Goal: Task Accomplishment & Management: Complete application form

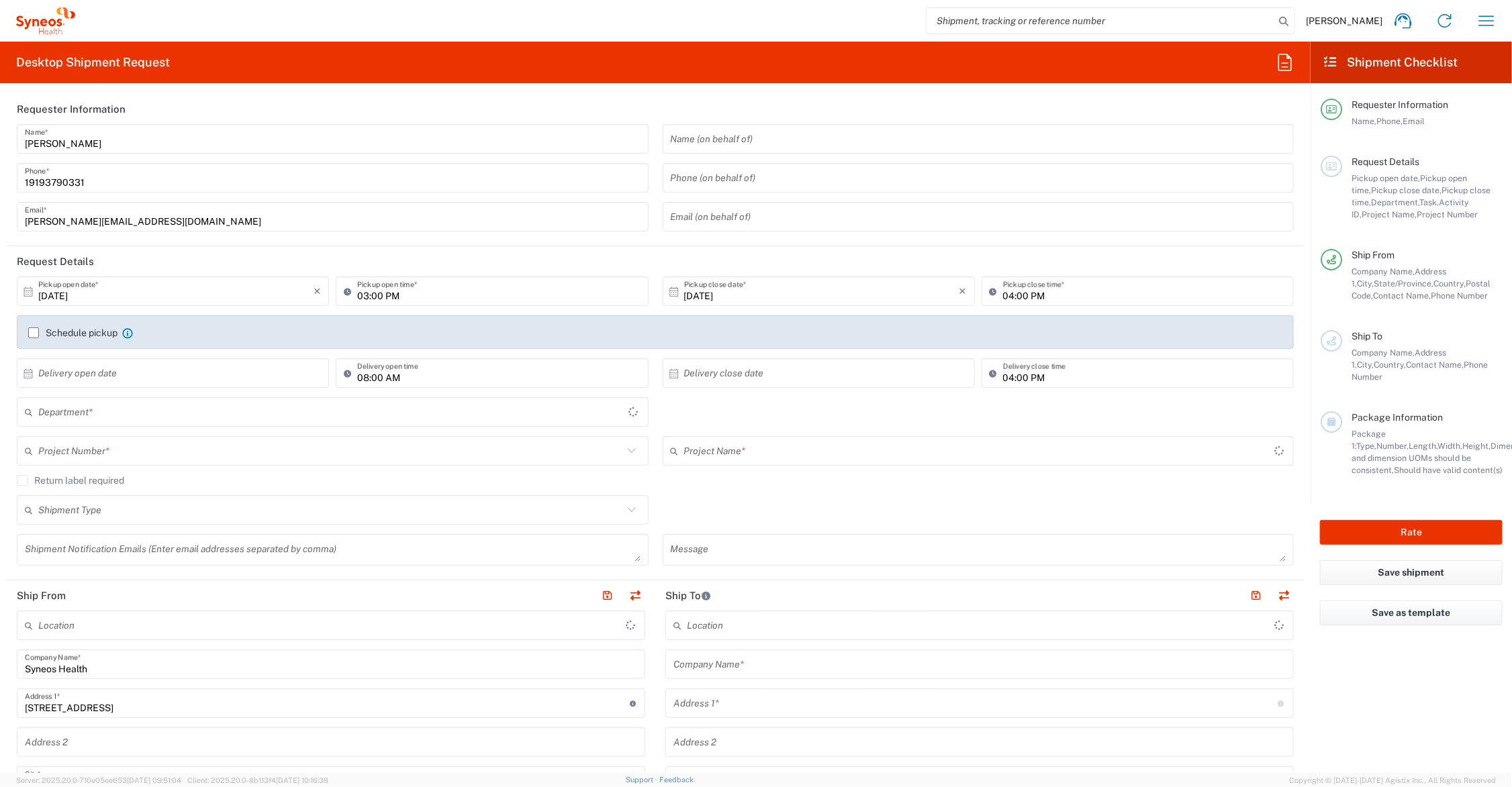
type input "[US_STATE]"
type input "[GEOGRAPHIC_DATA]"
type input "6156"
type input "Syneos Health Communications-[GEOGRAPHIC_DATA] [GEOGRAPHIC_DATA]"
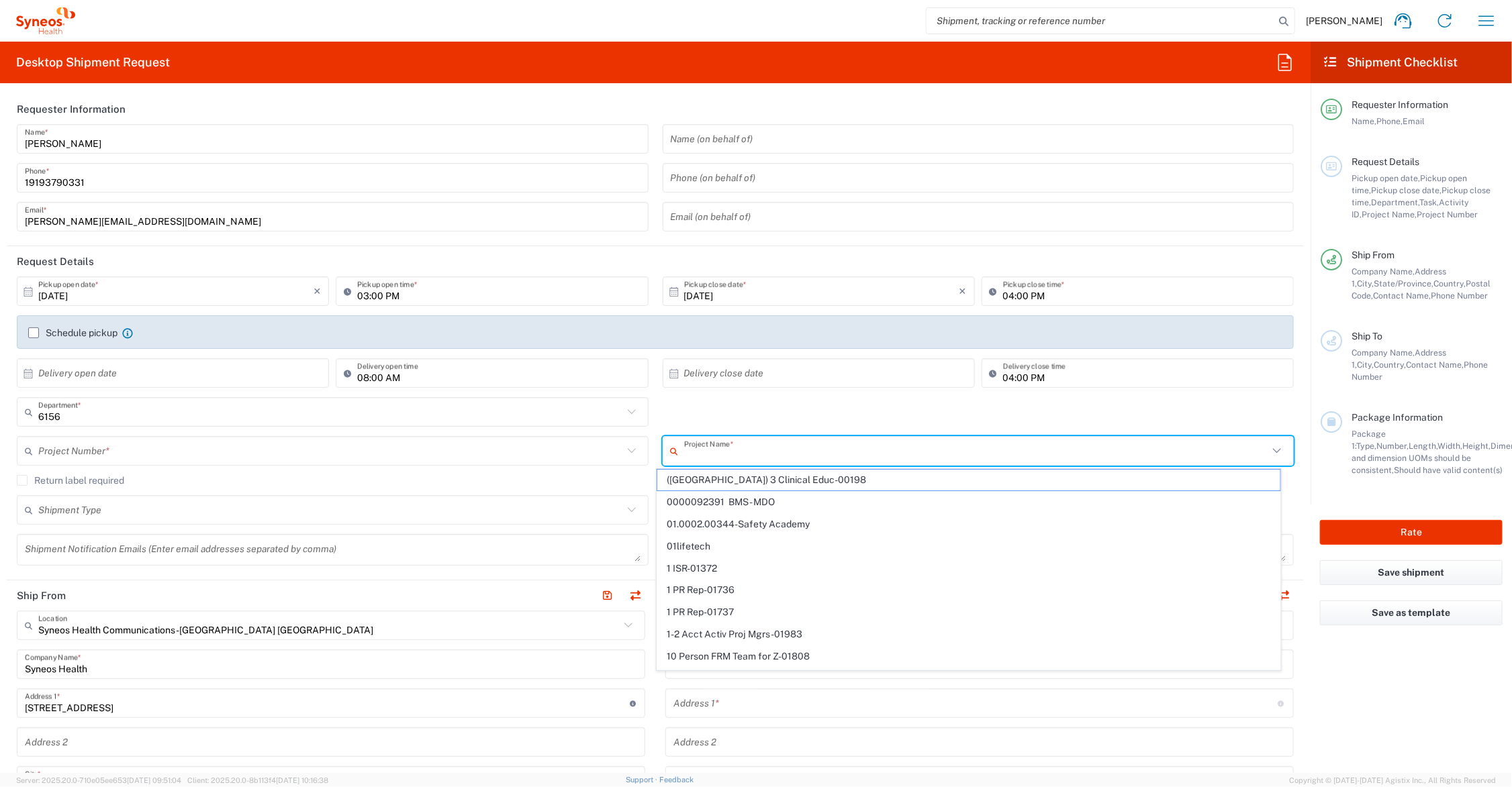
click at [717, 451] on input "text" at bounding box center [976, 451] width 585 height 24
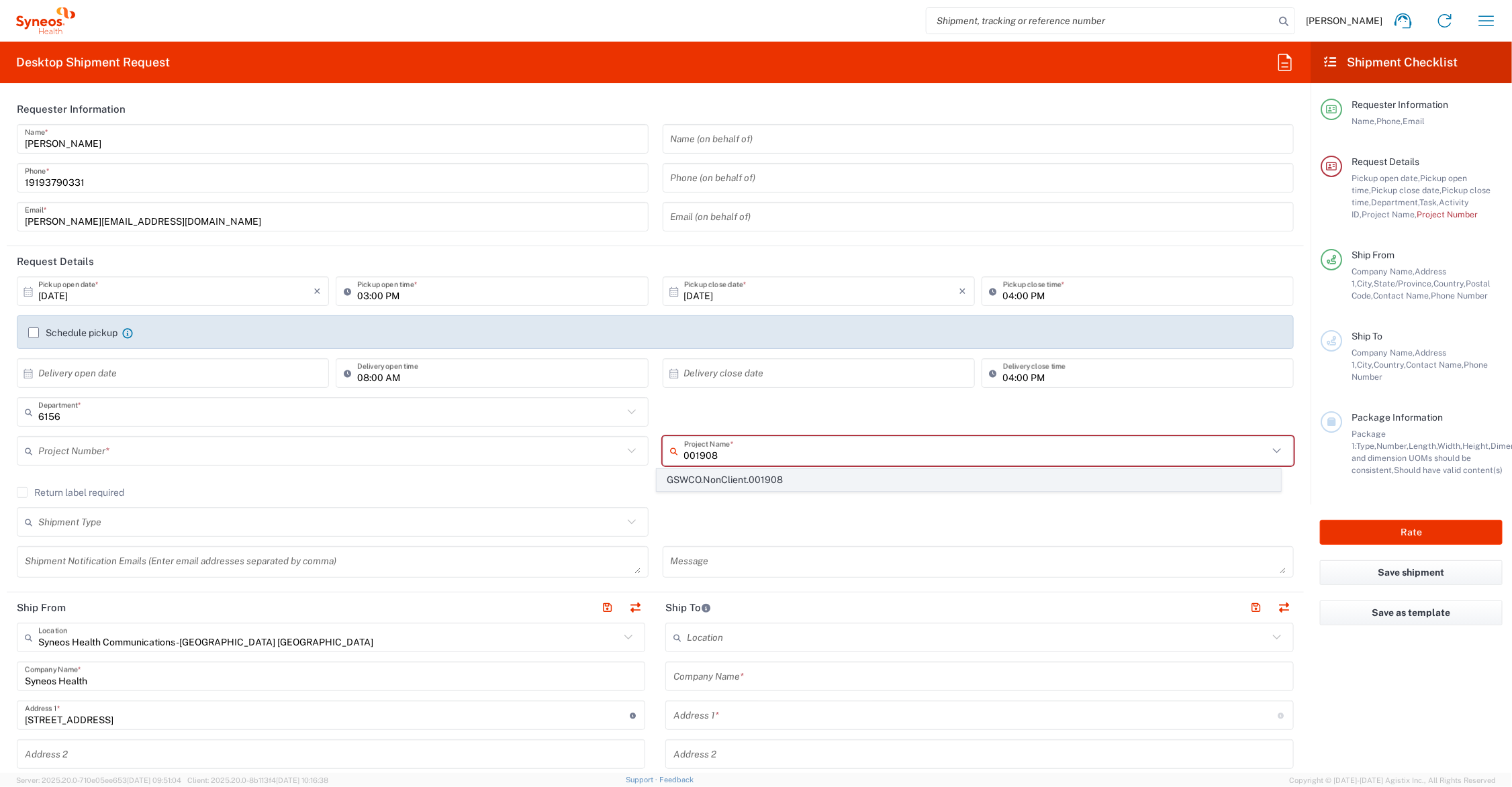
click at [761, 477] on span "GSWCO.NonClient.001908" at bounding box center [969, 480] width 623 height 21
type input "GSWCO.NonClient.001908"
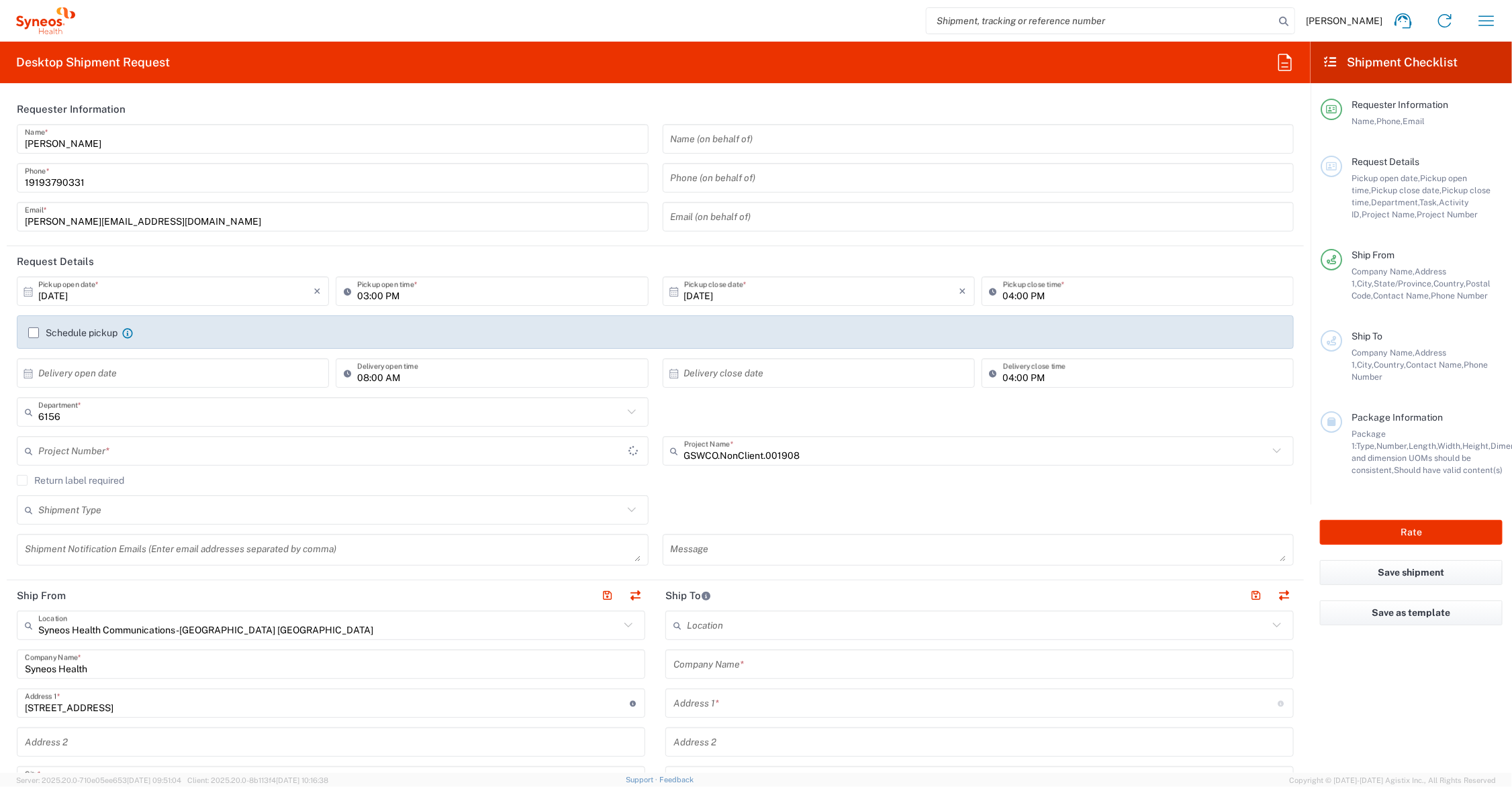
type input "ADUS.GSWCO.NC.001908"
click at [132, 511] on input "text" at bounding box center [331, 510] width 585 height 24
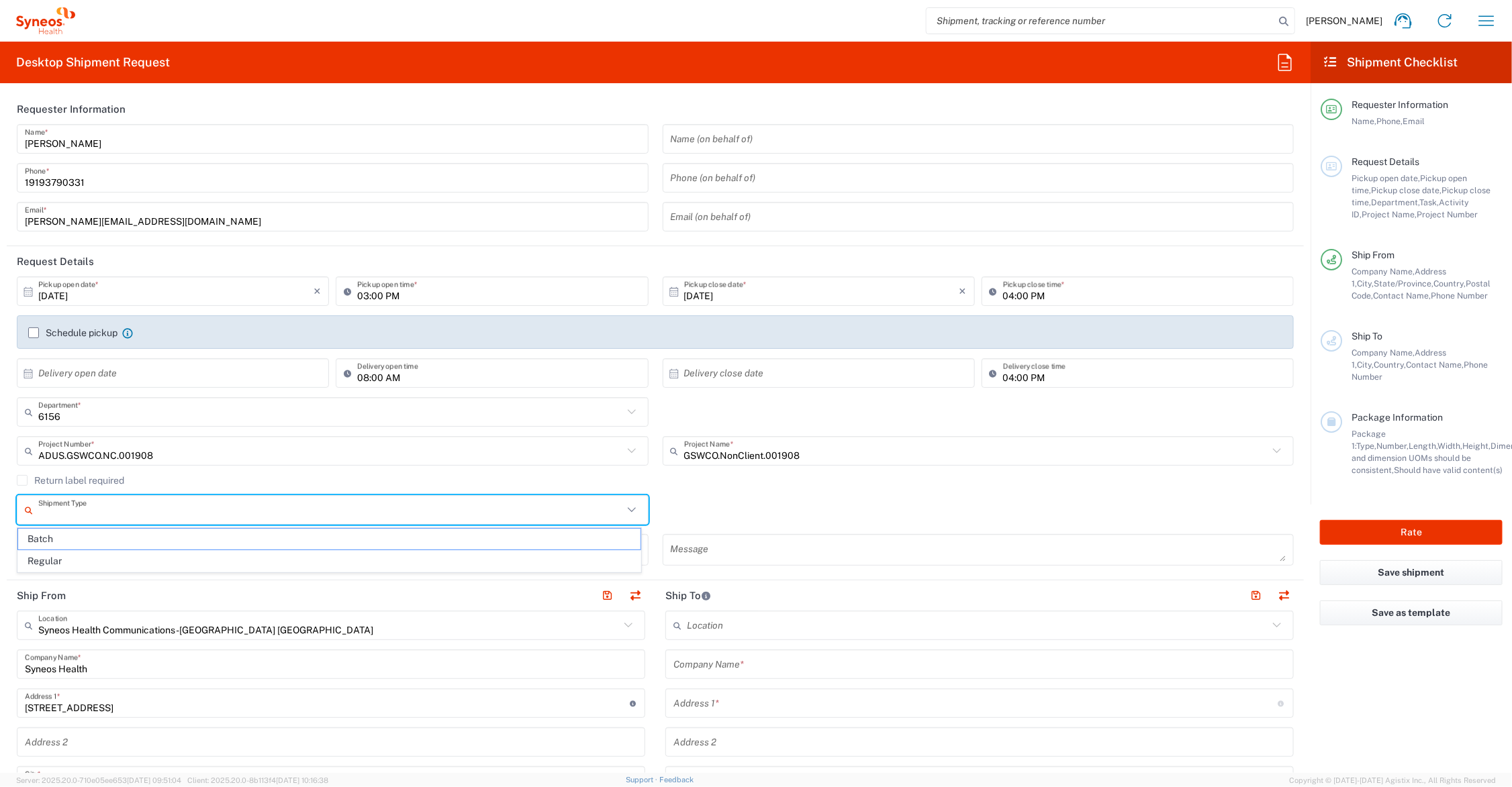
click at [717, 480] on agx-checkbox-control "Return label required" at bounding box center [656, 480] width 1277 height 11
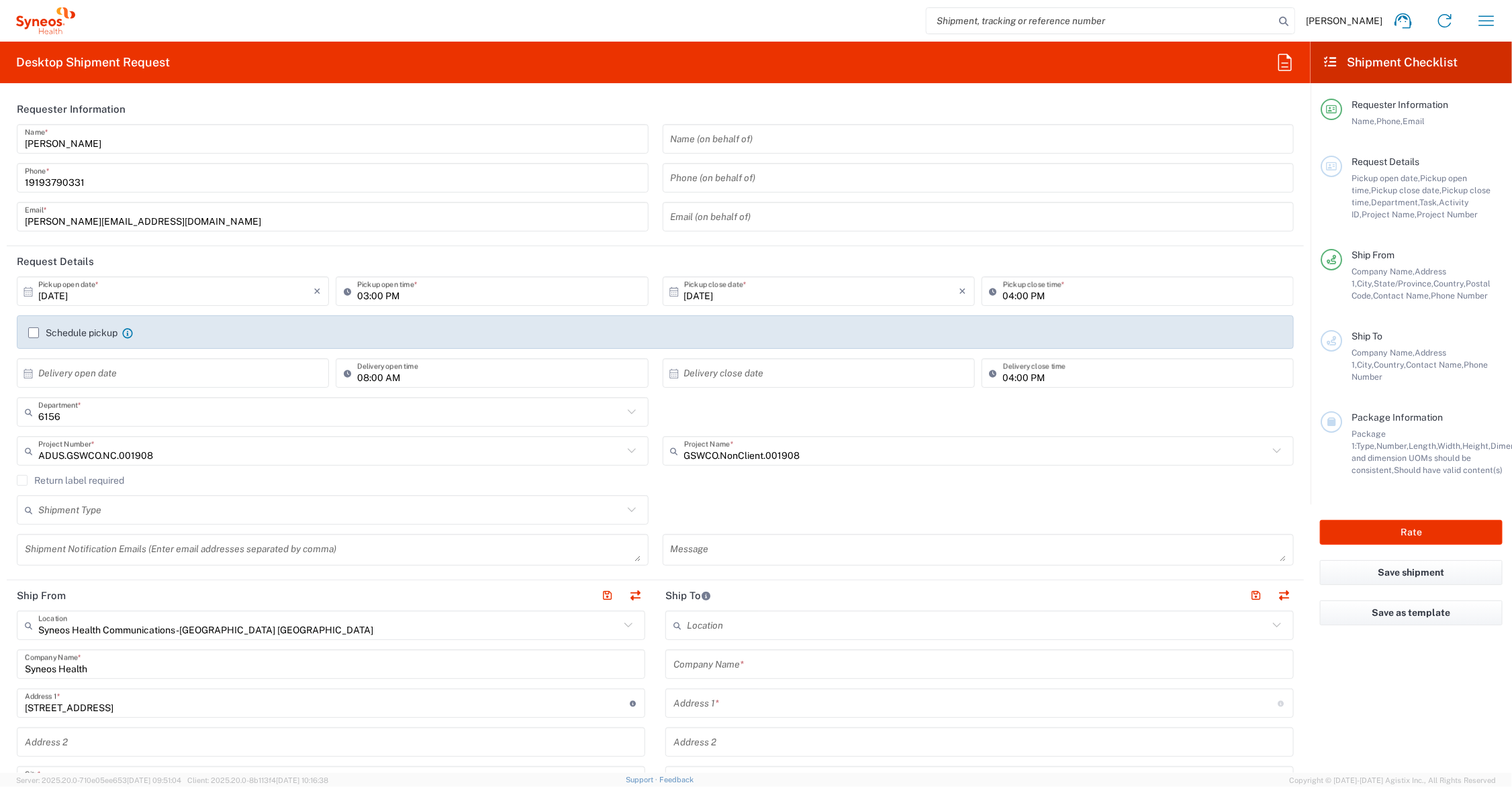
scroll to position [168, 0]
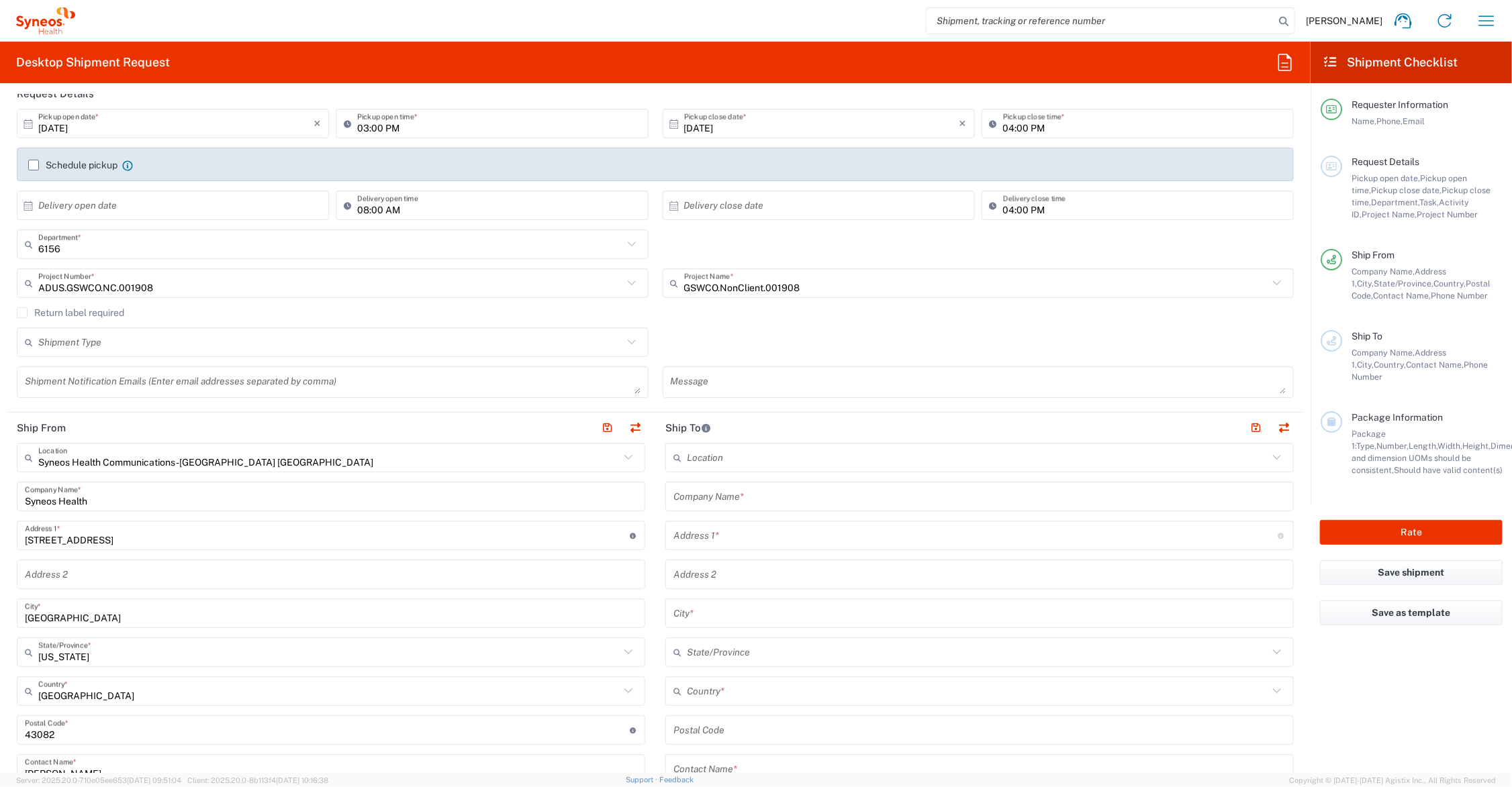
click at [767, 495] on input "text" at bounding box center [979, 496] width 612 height 24
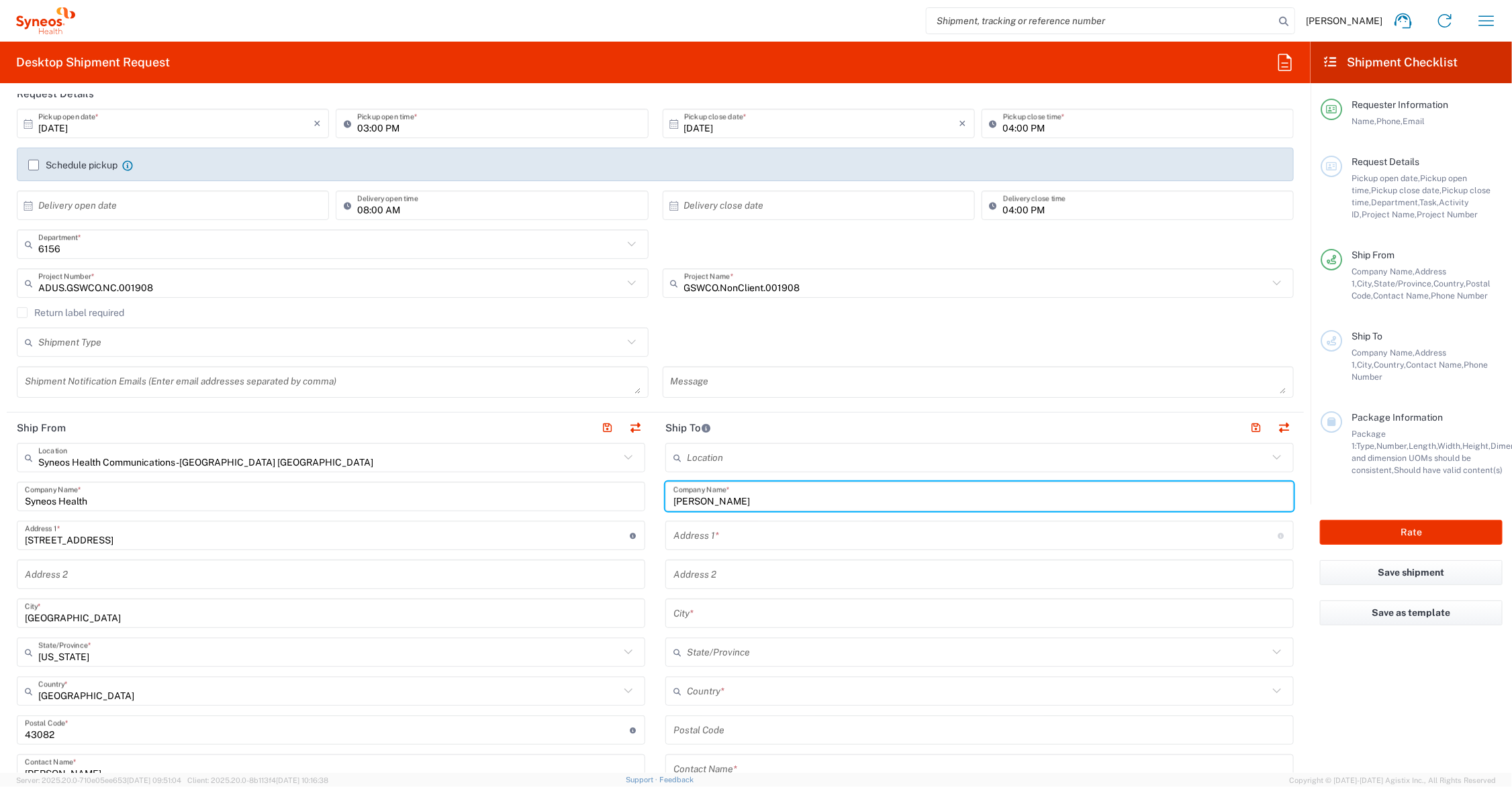
type input "Daniel Kreill"
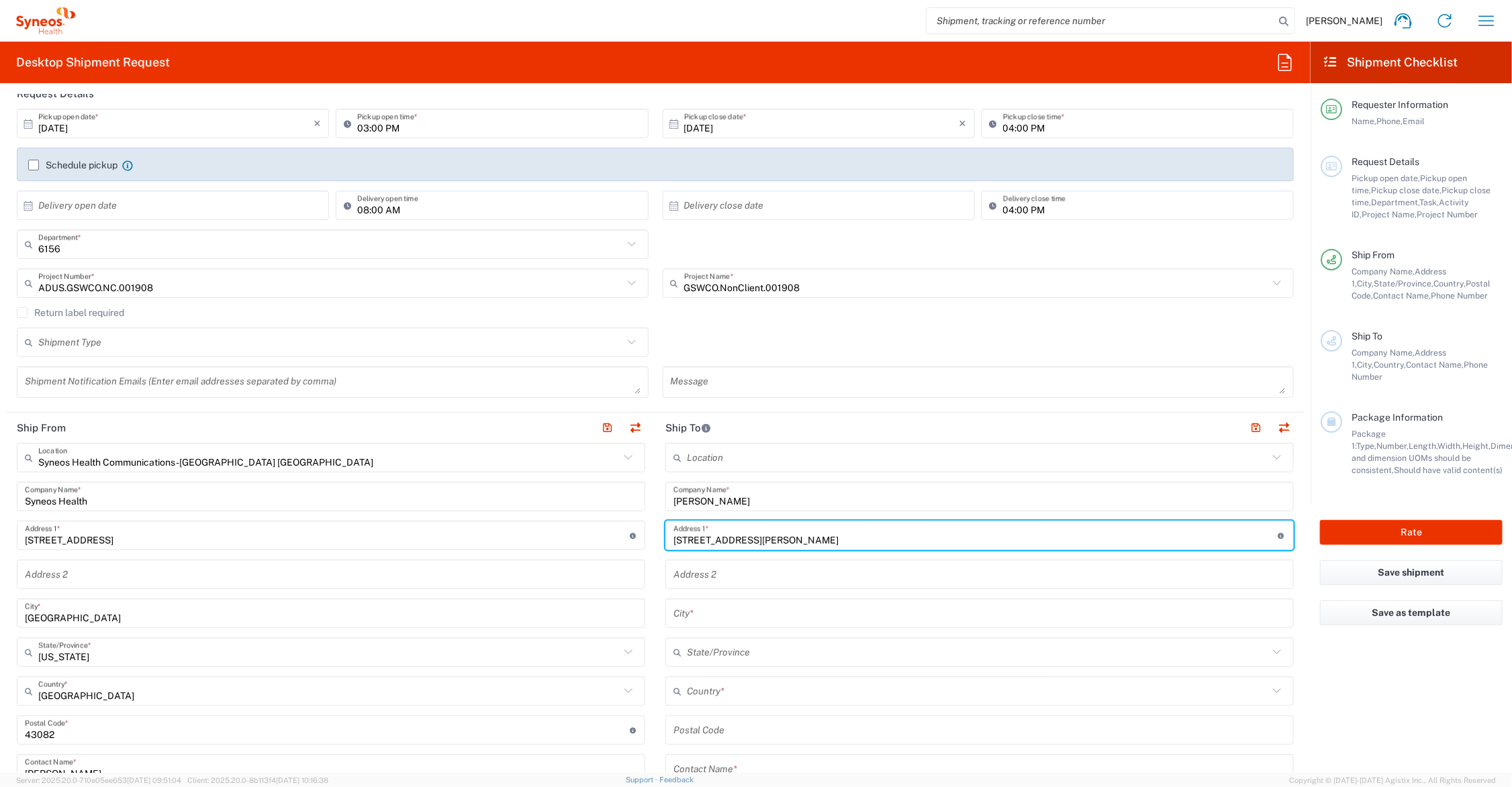
type input "98 Chittenden Ave."
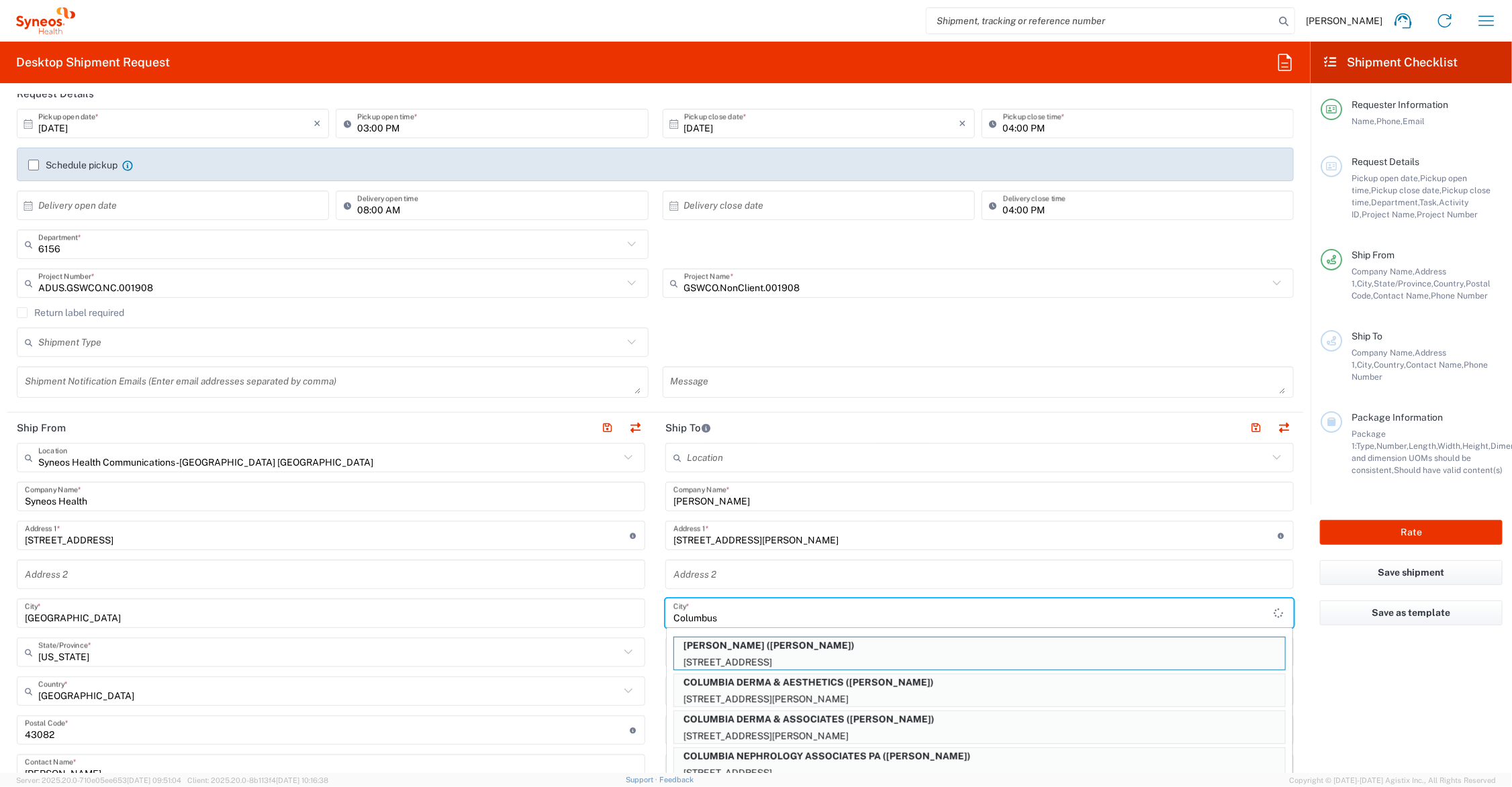
type input "Columbus"
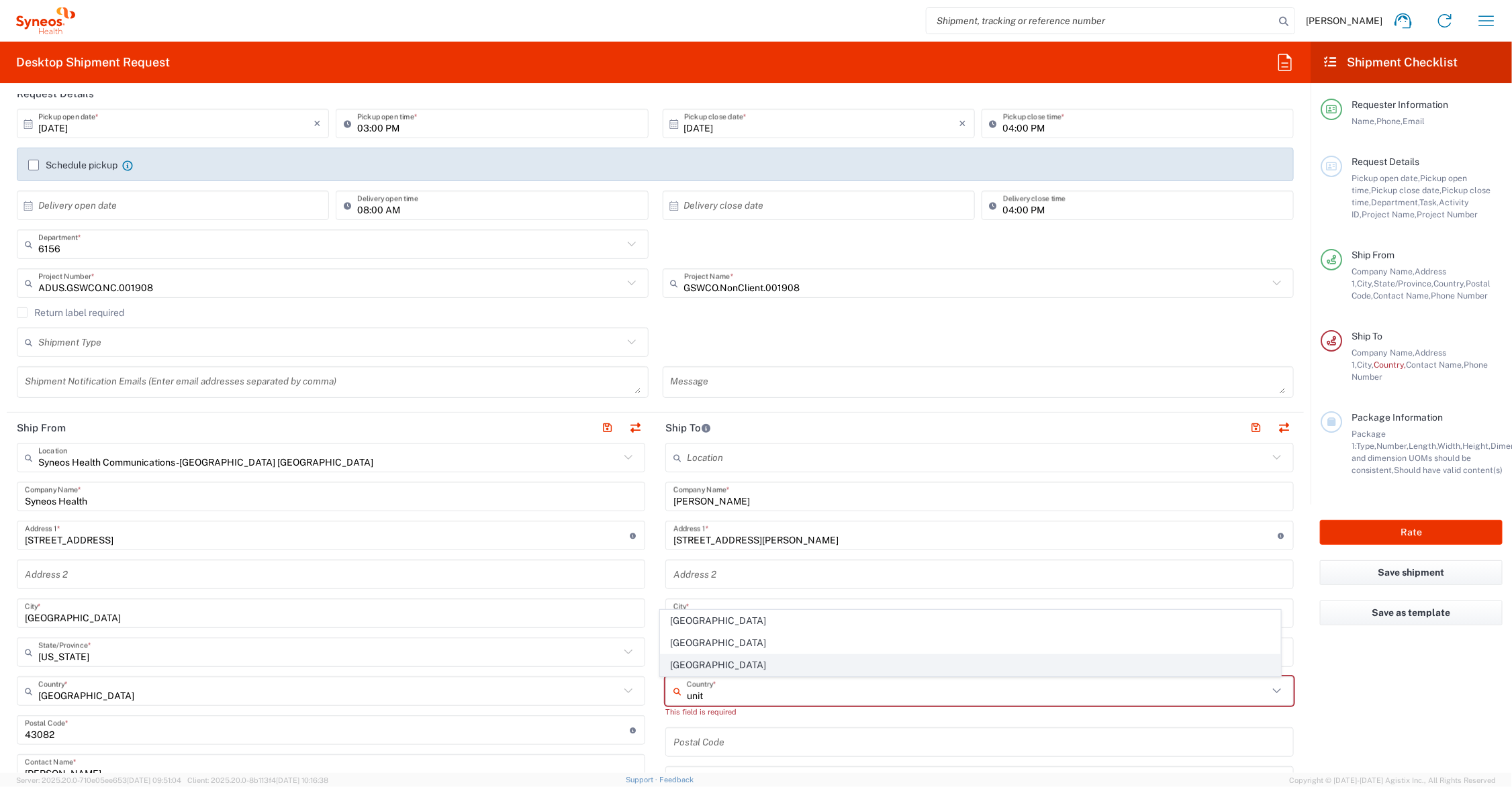
click at [693, 666] on span "United States" at bounding box center [970, 665] width 620 height 21
type input "United States"
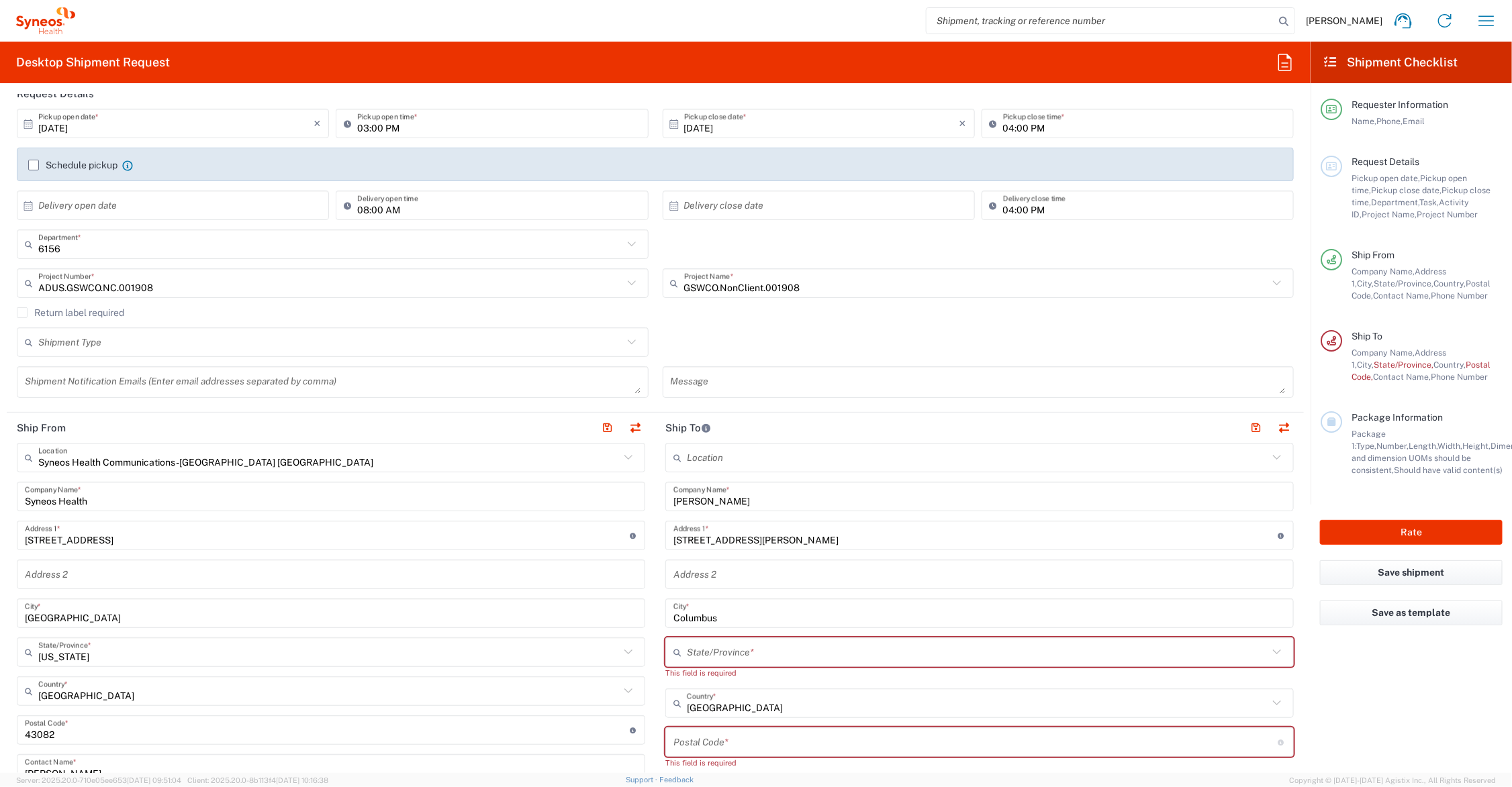
click at [728, 648] on input "text" at bounding box center [978, 652] width 581 height 24
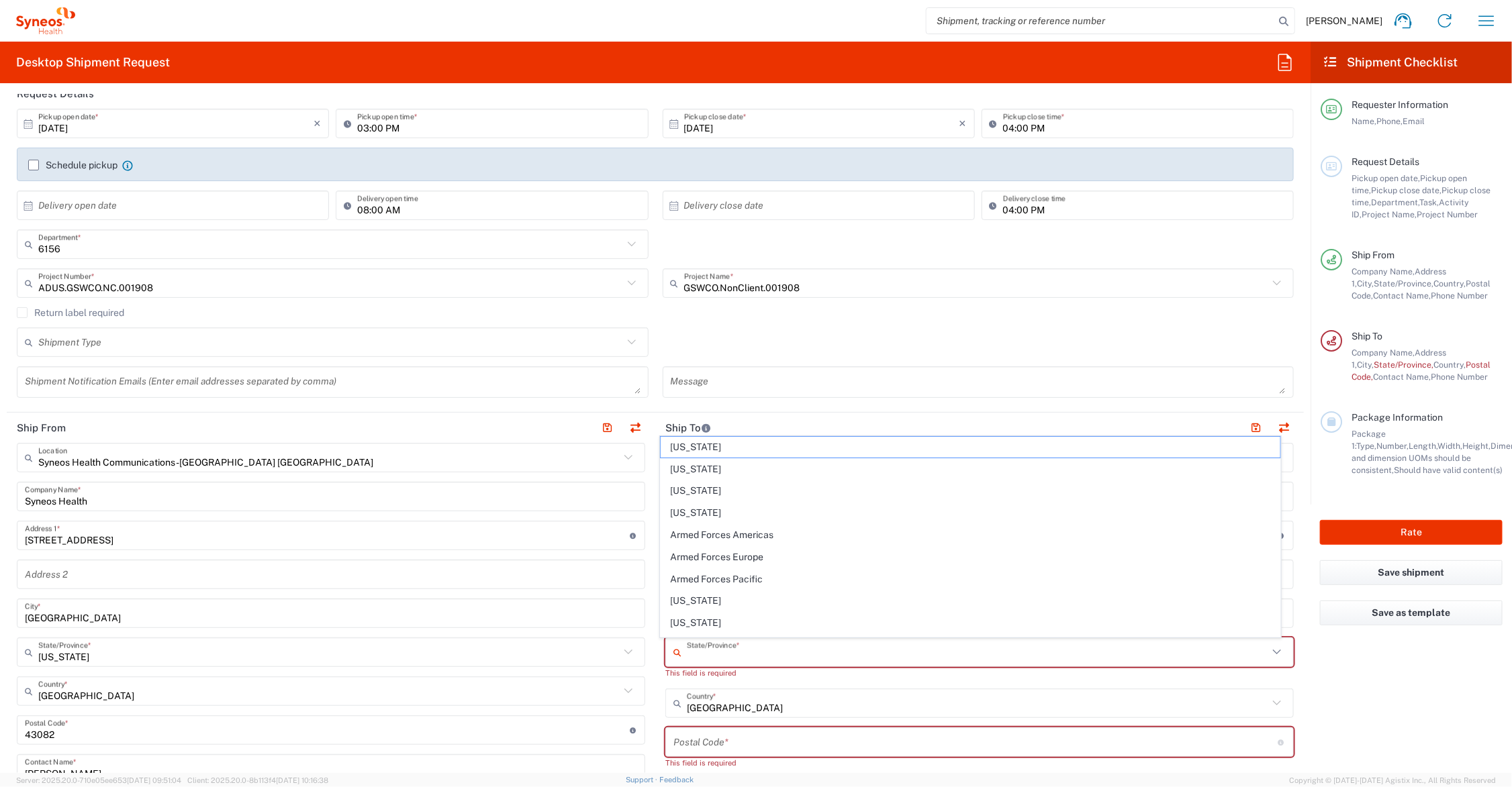
click at [728, 648] on input "text" at bounding box center [978, 652] width 581 height 24
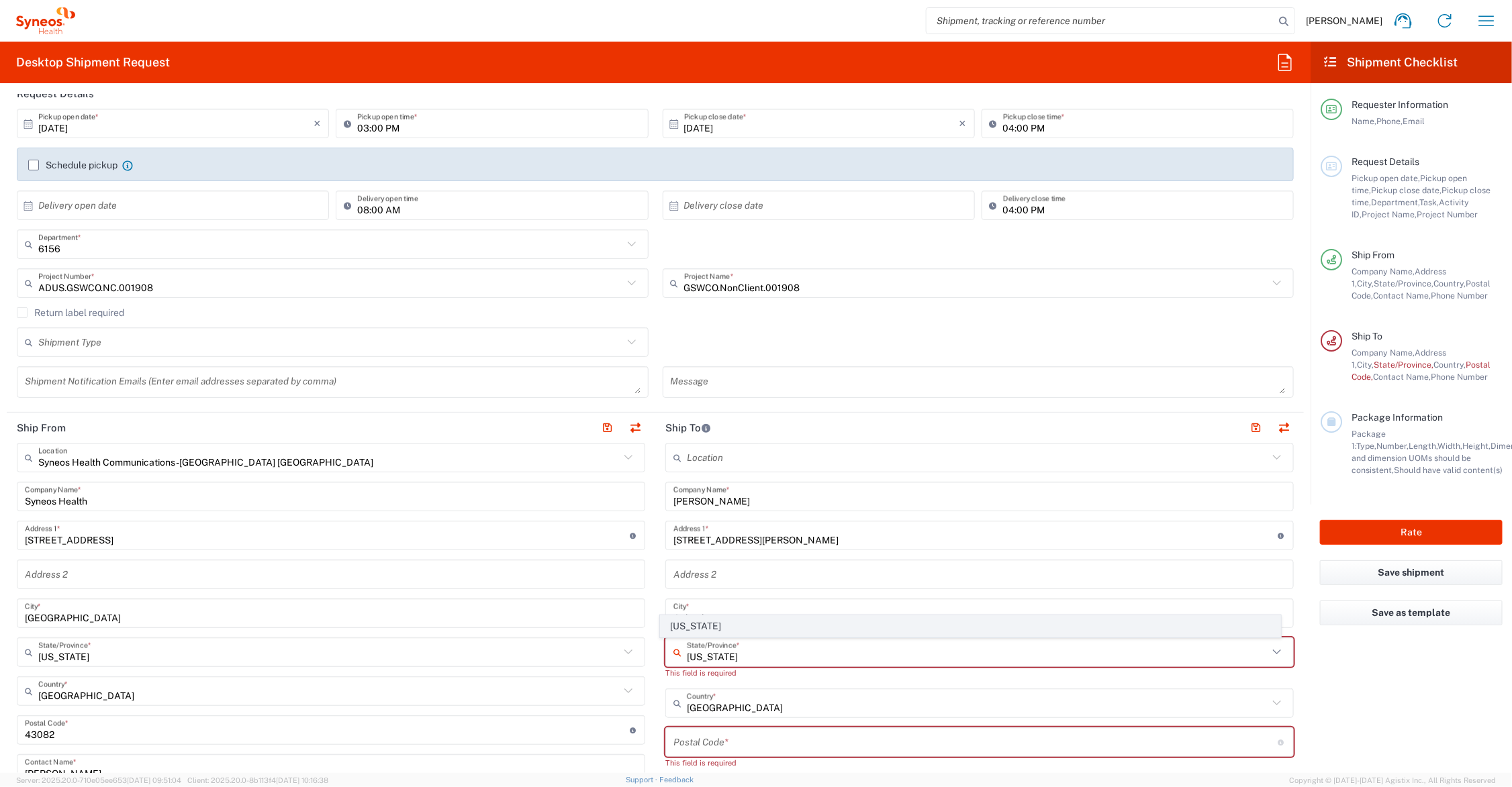
click at [683, 625] on span "Ohio" at bounding box center [970, 626] width 620 height 21
type input "Ohio"
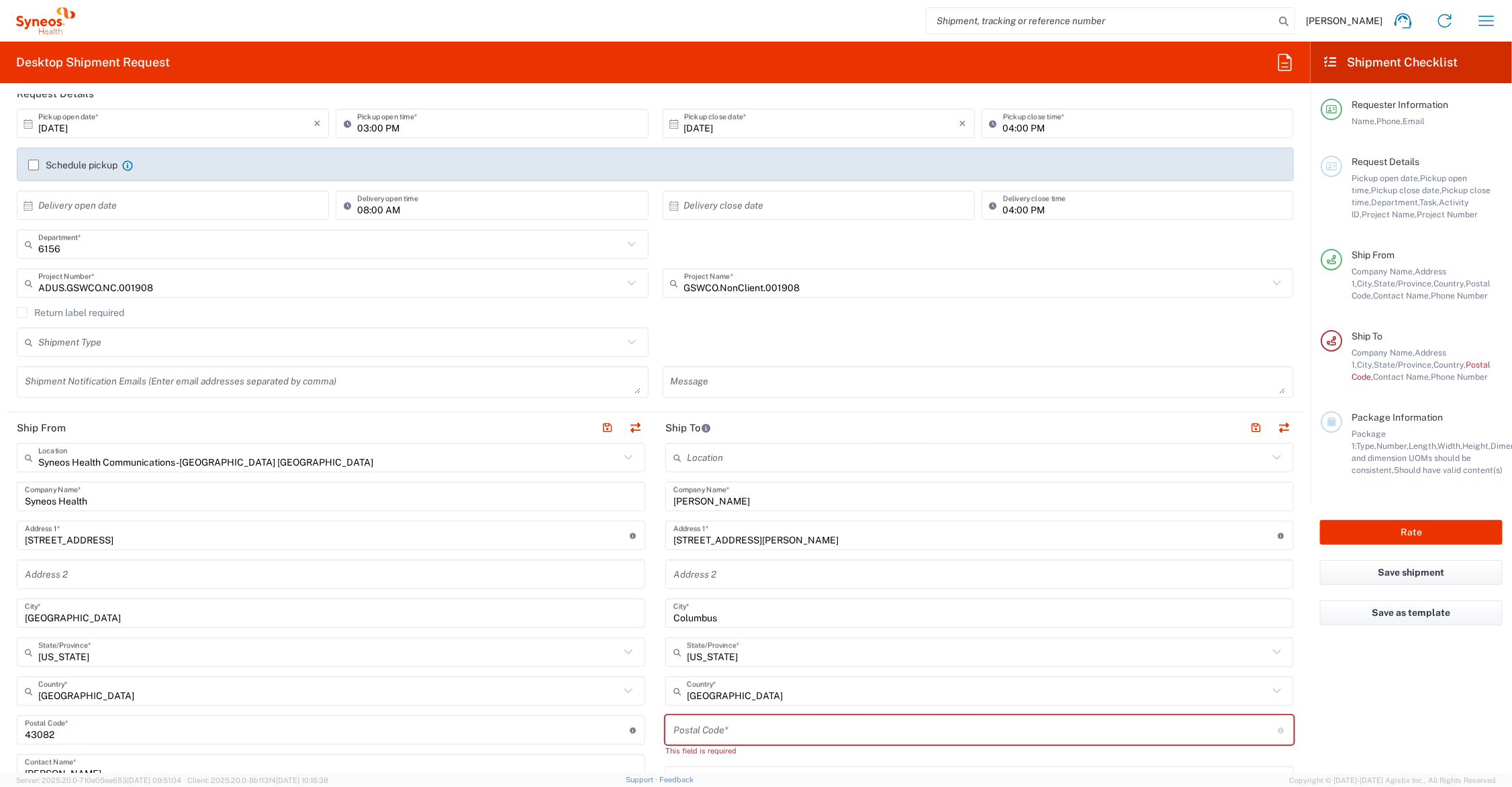
click at [710, 726] on input "undefined" at bounding box center [975, 730] width 605 height 24
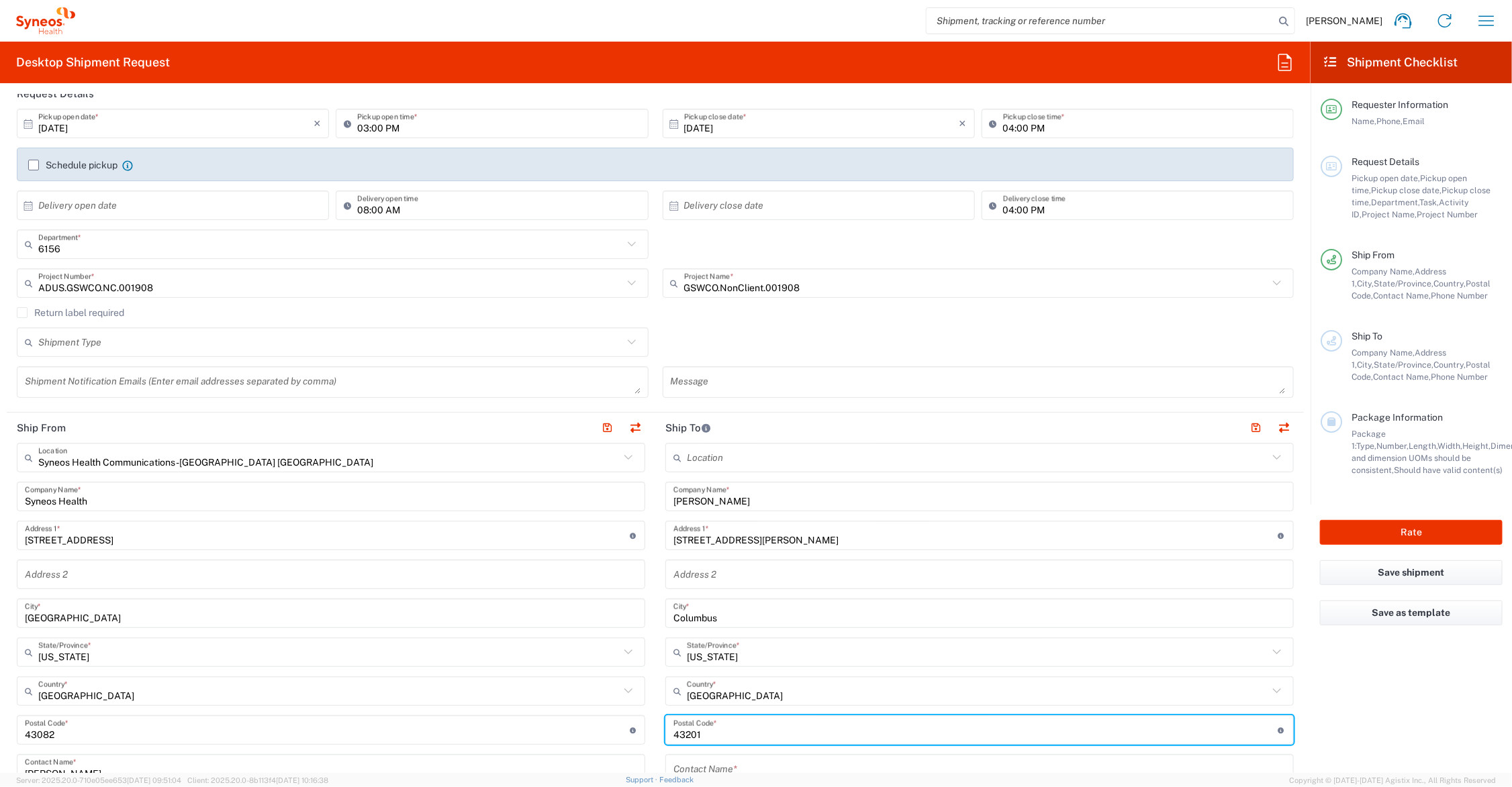
type input "43201"
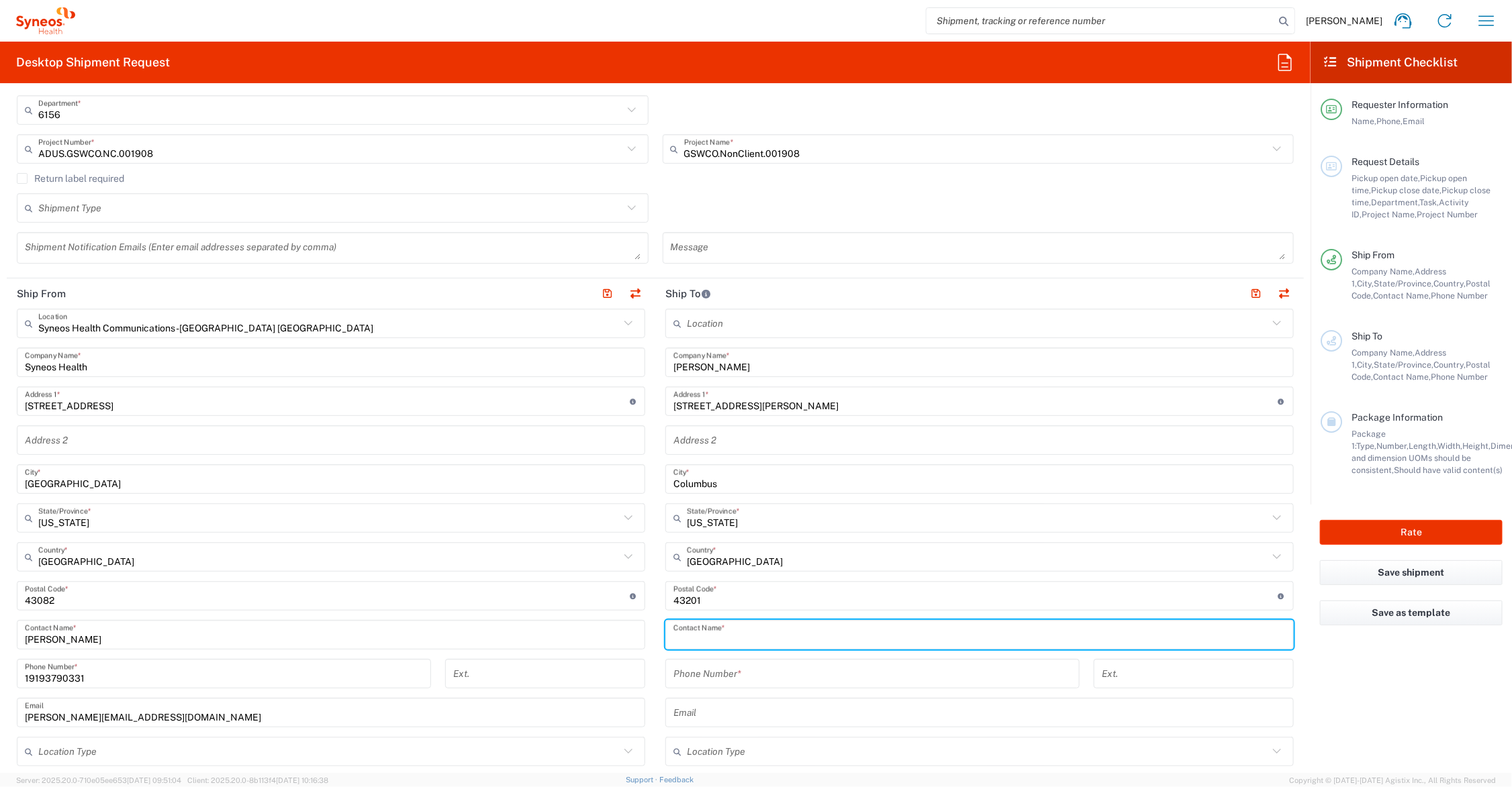
scroll to position [343, 0]
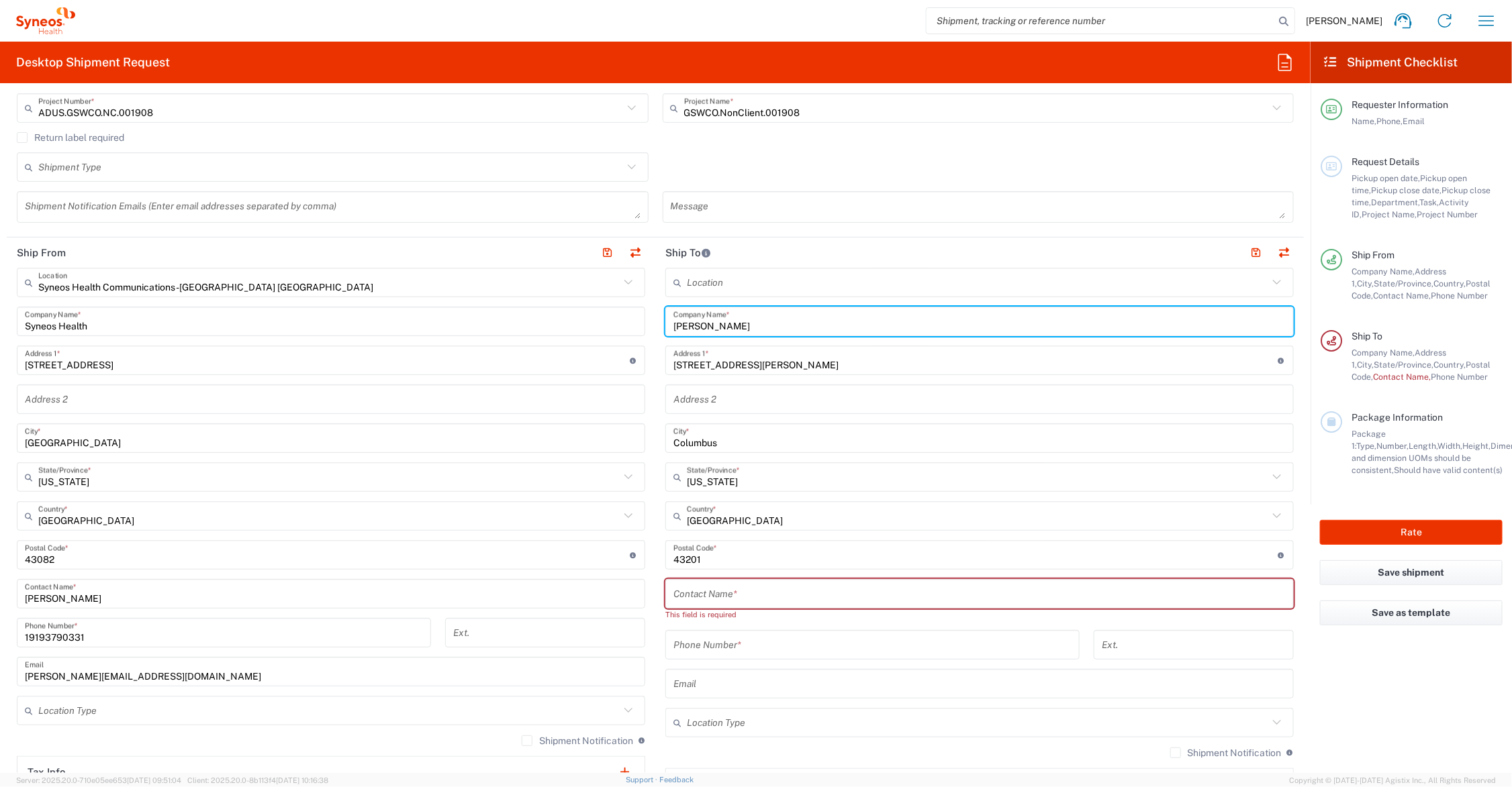
drag, startPoint x: 726, startPoint y: 322, endPoint x: 658, endPoint y: 322, distance: 68.0
click at [658, 322] on main "Location Addison Whitney LLC-Morrisvile NC US Barcelona-Syneos Health BioSector…" at bounding box center [980, 556] width 648 height 576
click at [755, 645] on input "tel" at bounding box center [872, 645] width 398 height 24
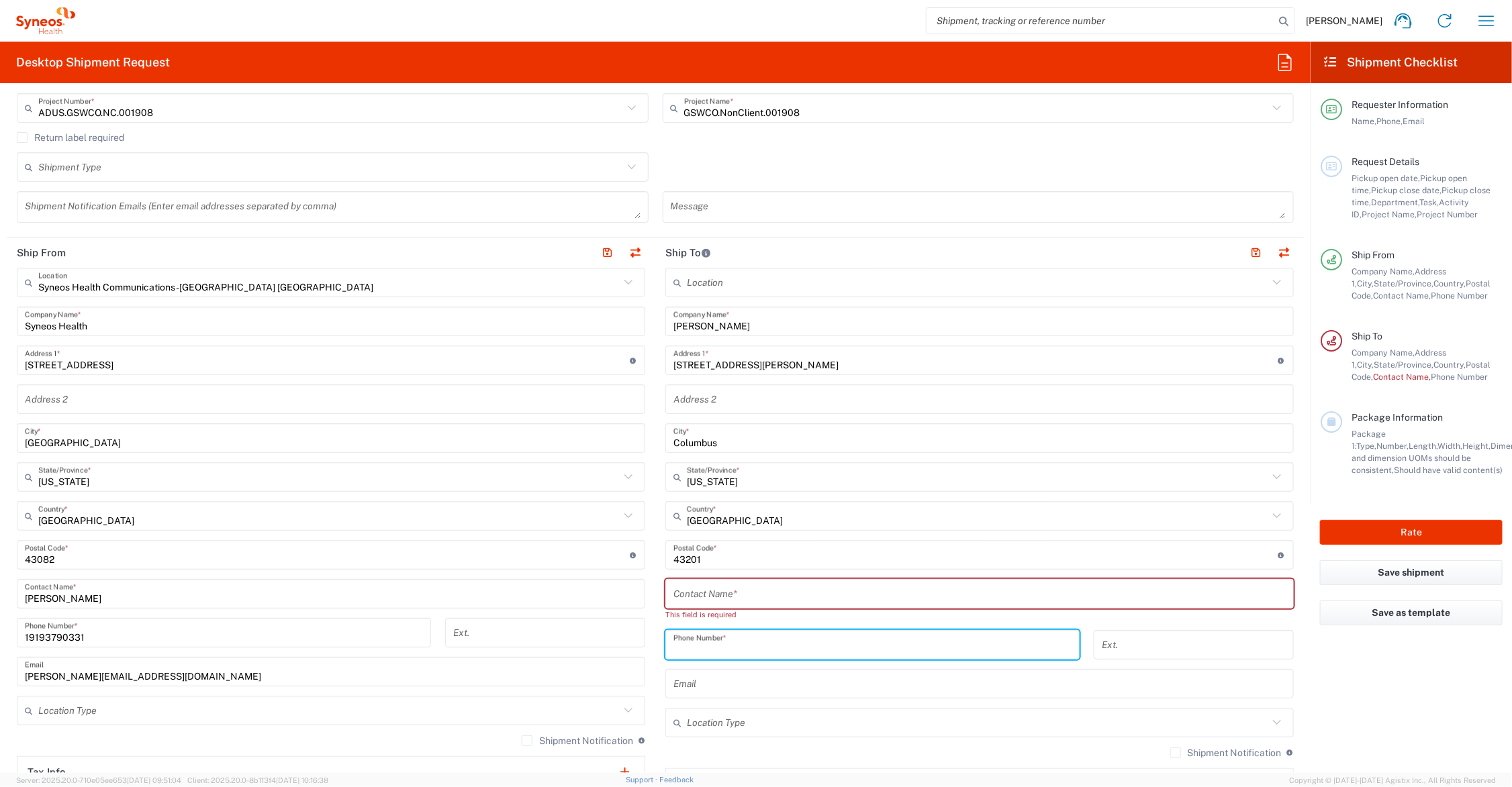
click at [679, 595] on input "text" at bounding box center [979, 594] width 612 height 24
paste input "Daniel Kreill"
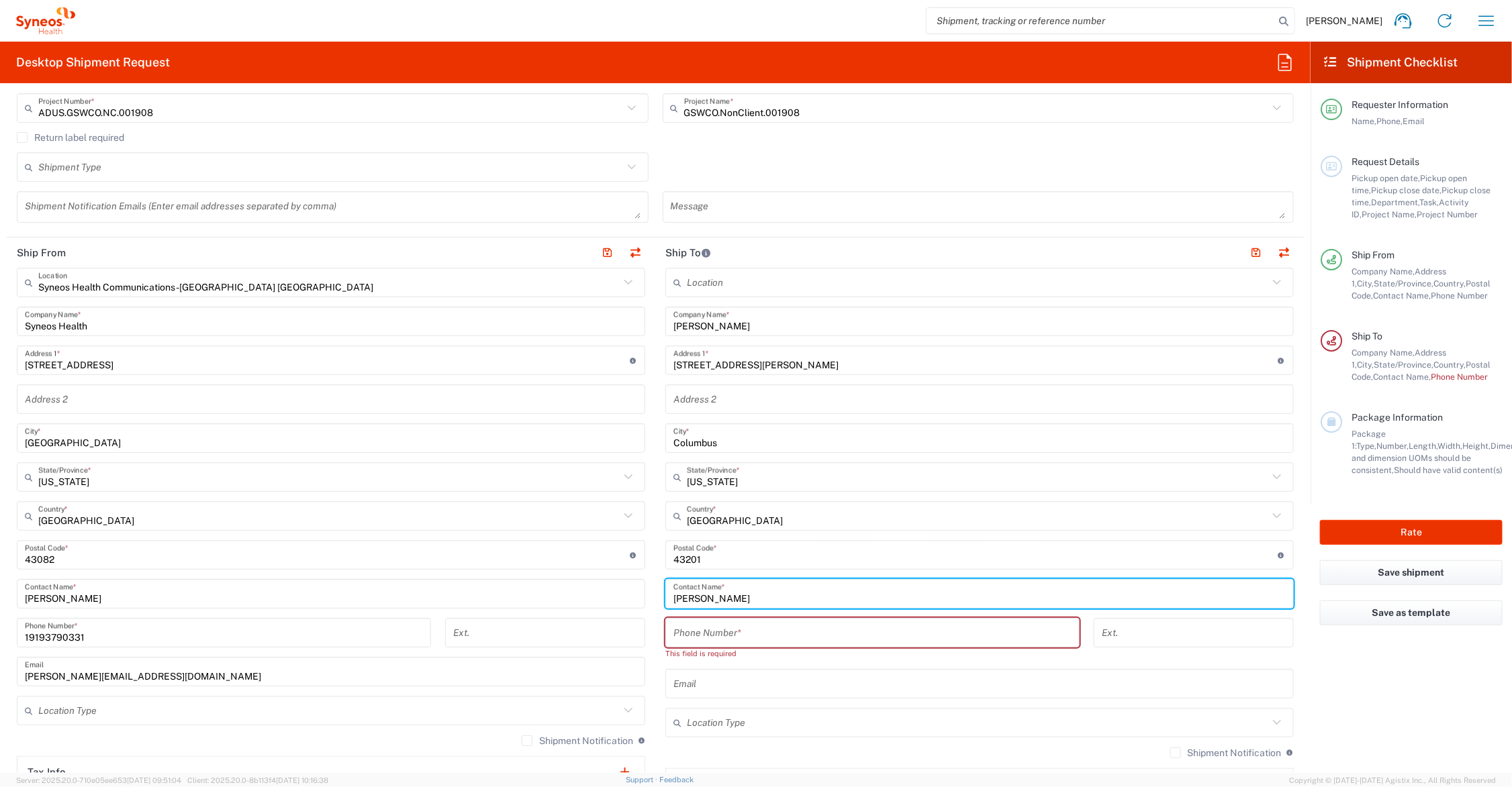
type input "Daniel Kreill"
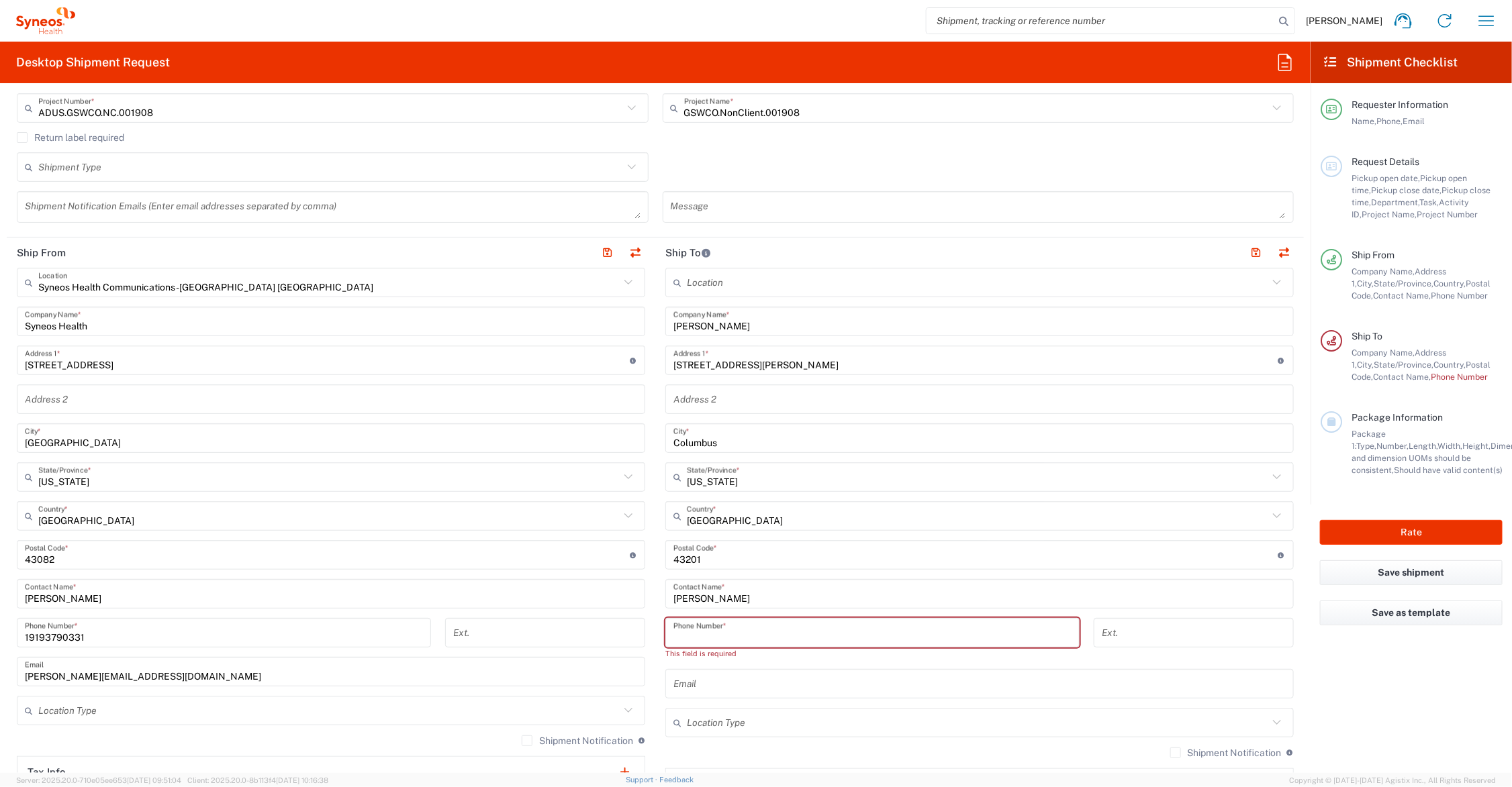
click at [713, 635] on input "tel" at bounding box center [872, 633] width 398 height 24
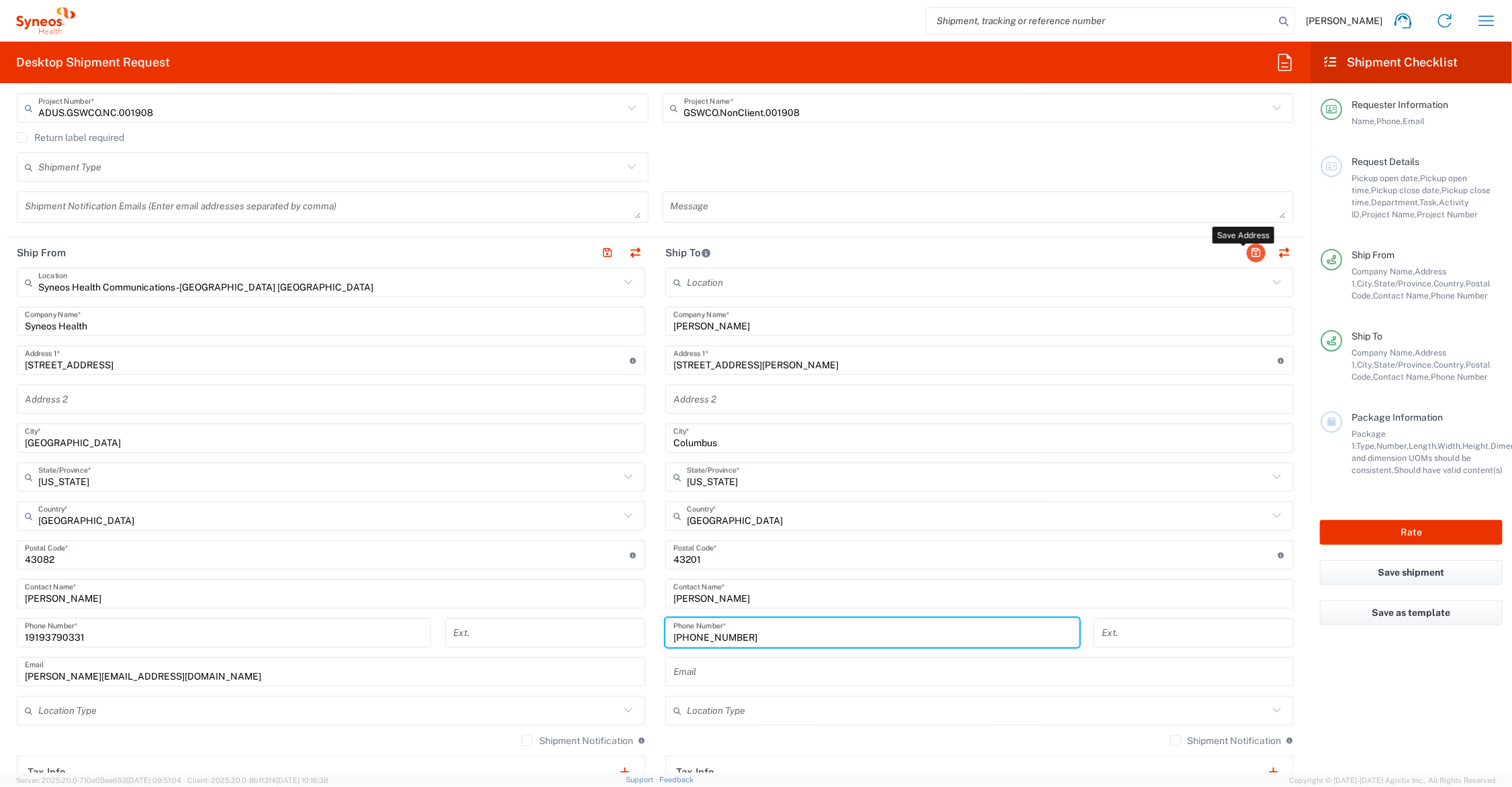
type input "937-580-8560"
click at [1247, 249] on button "button" at bounding box center [1256, 253] width 19 height 19
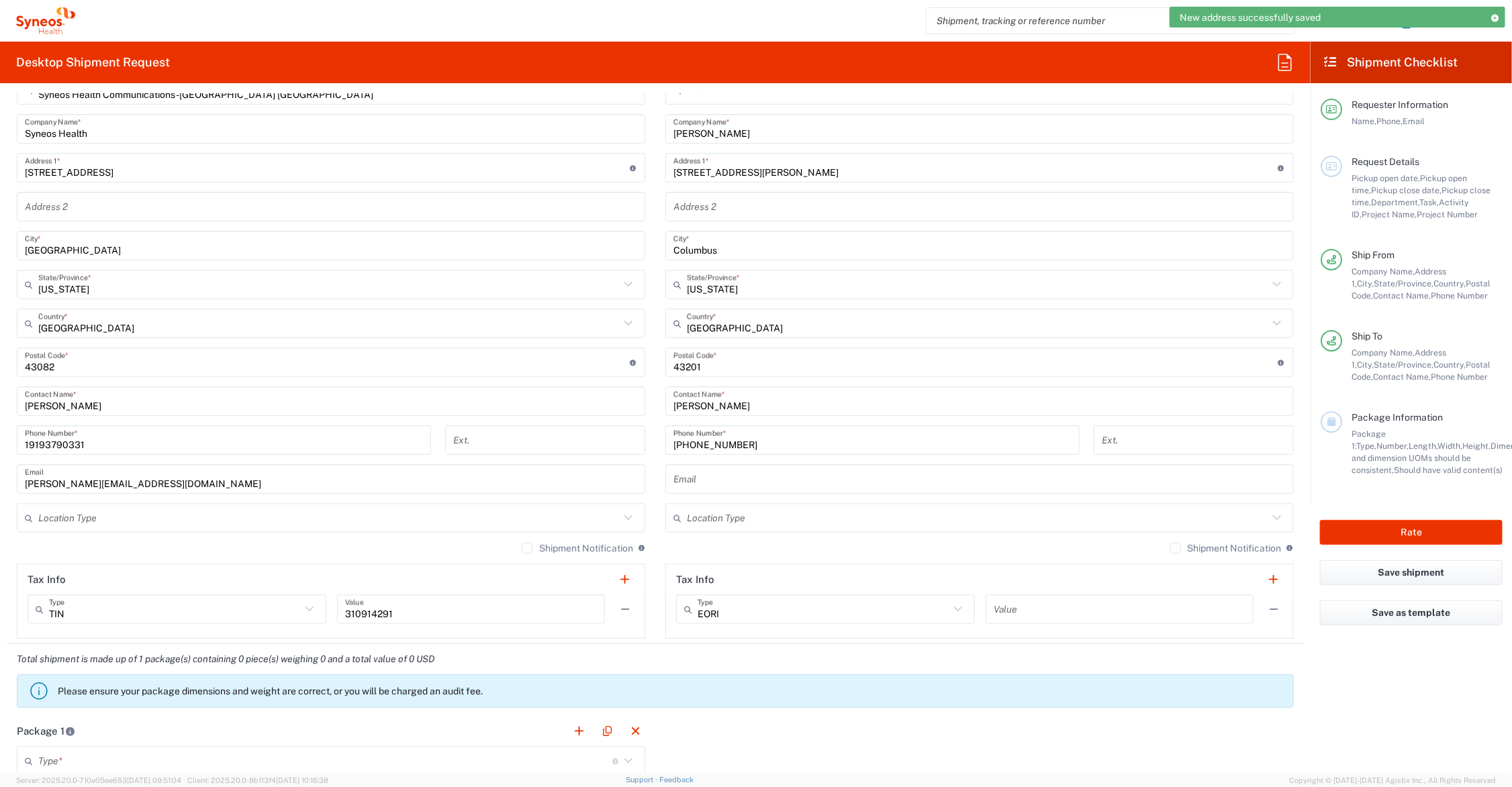
scroll to position [846, 0]
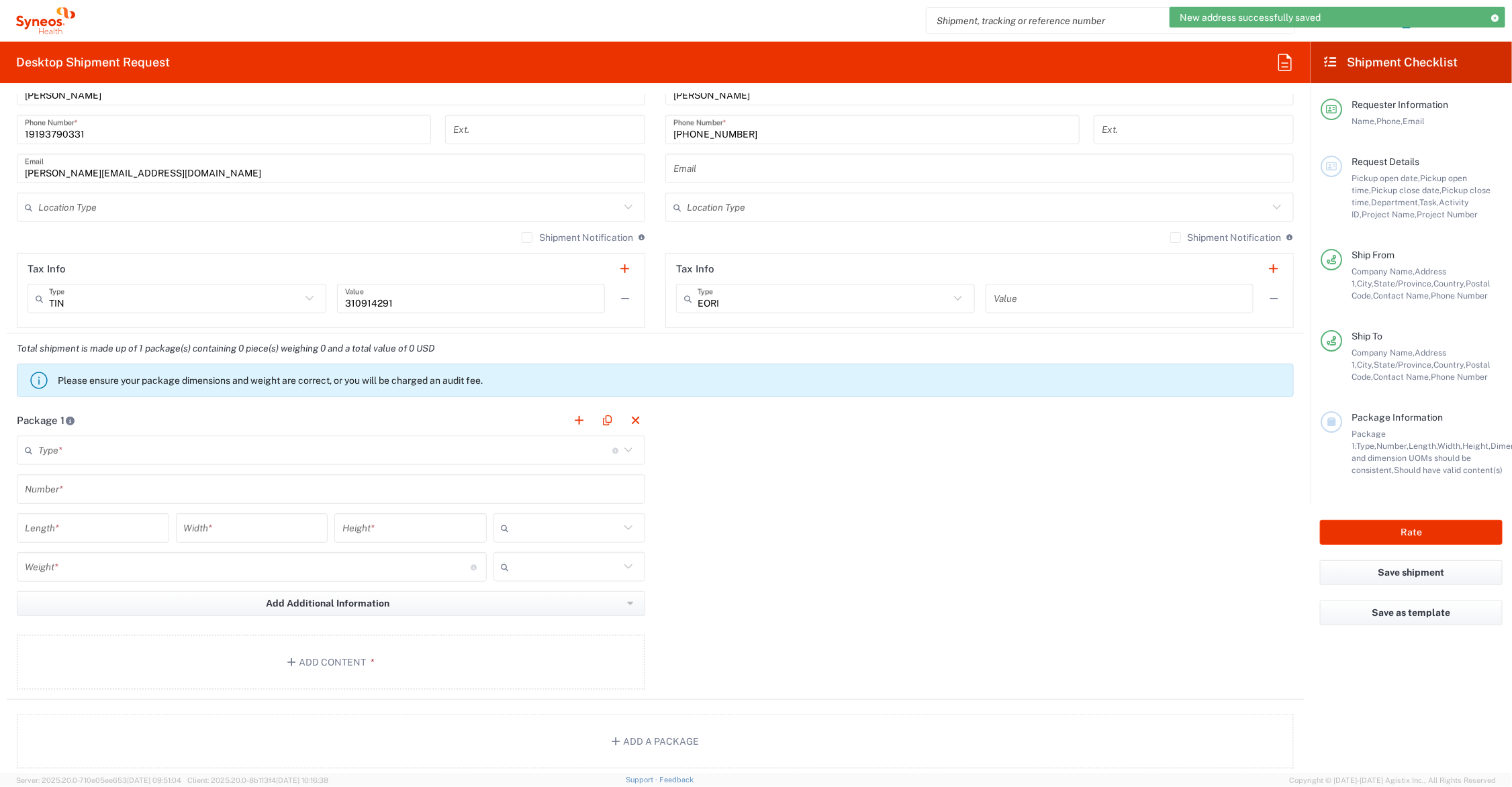
click at [204, 448] on input "text" at bounding box center [326, 450] width 574 height 24
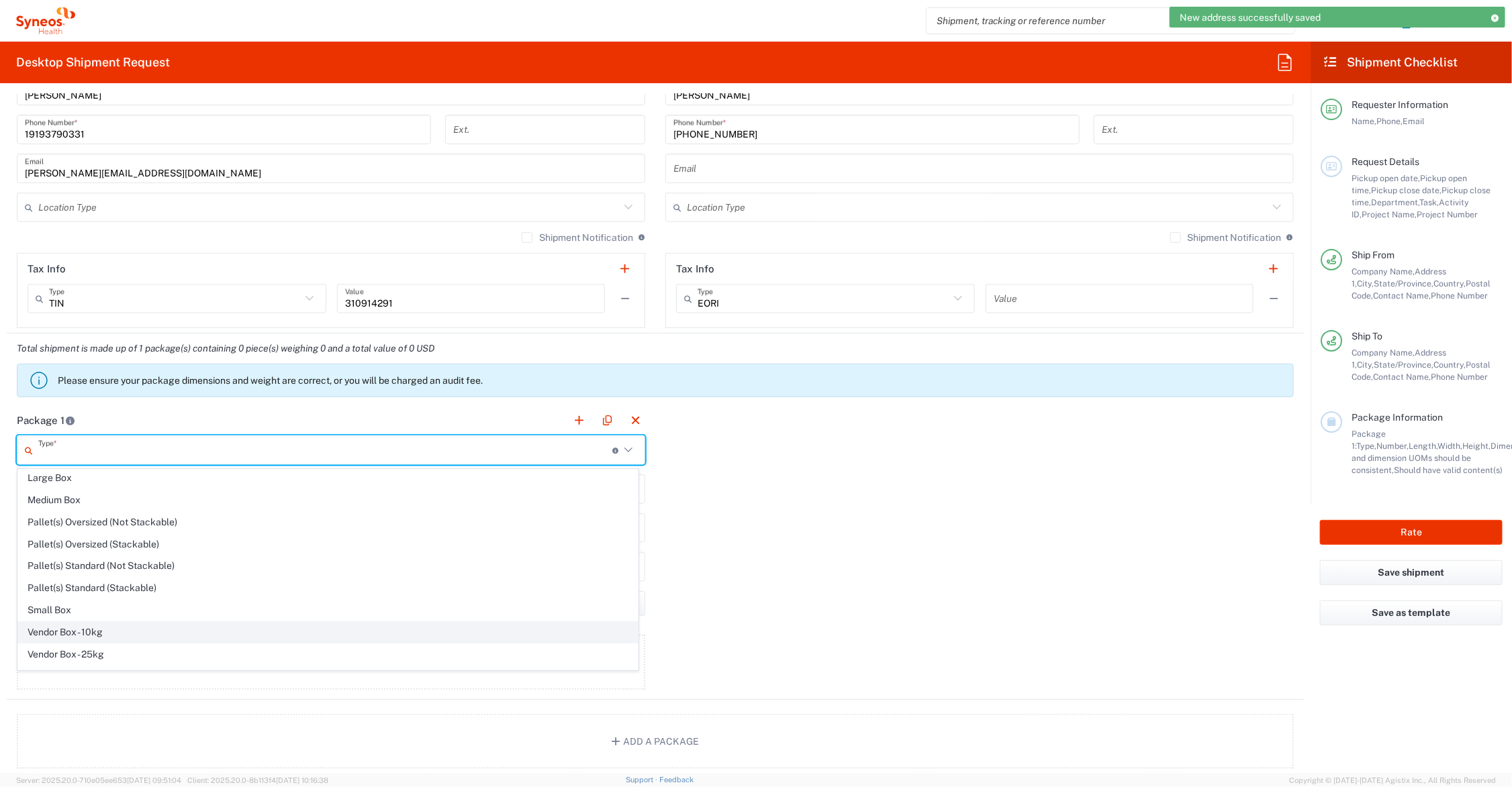
scroll to position [44, 0]
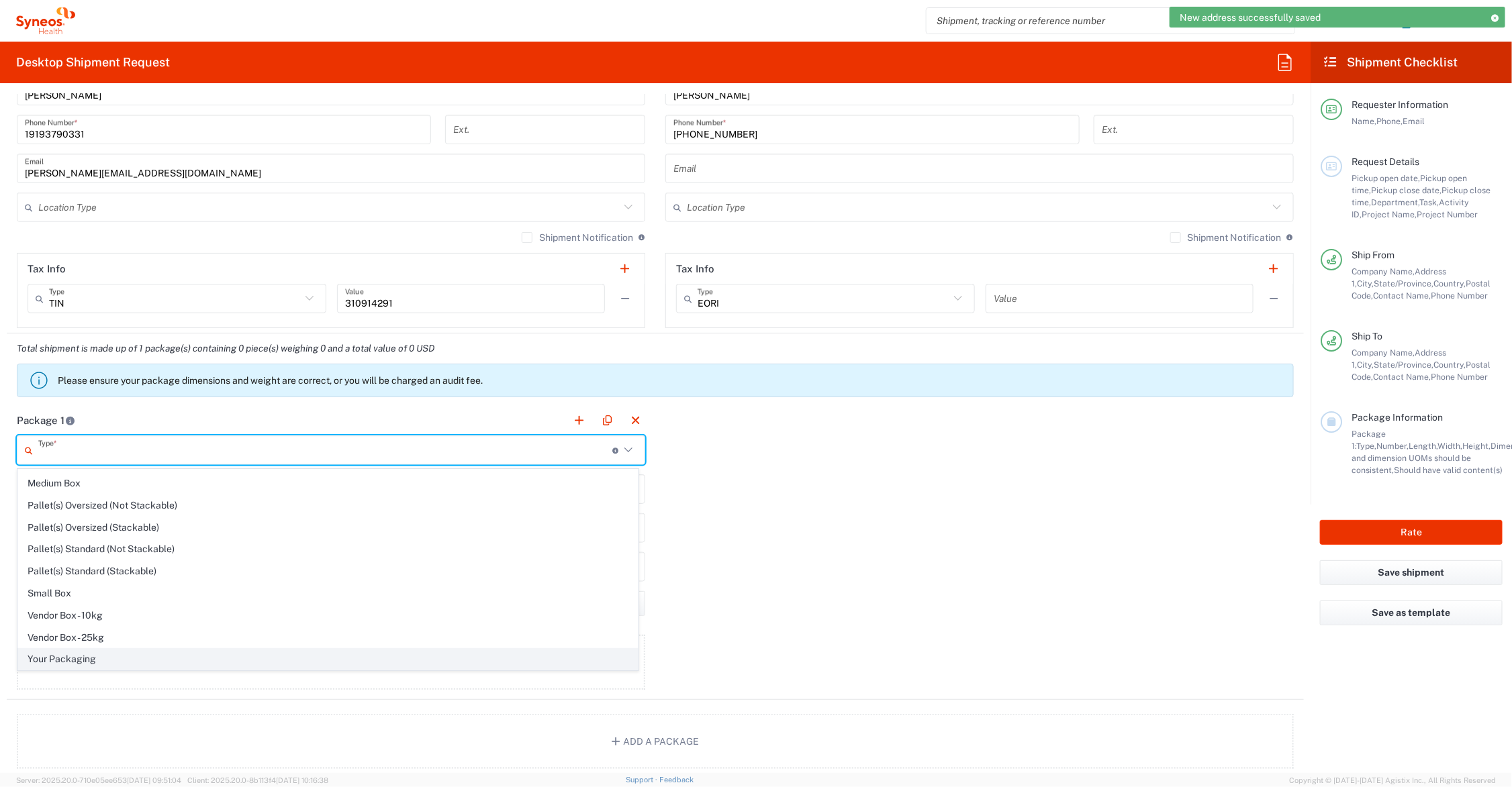
click at [104, 650] on span "Your Packaging" at bounding box center [328, 659] width 620 height 21
type input "Your Packaging"
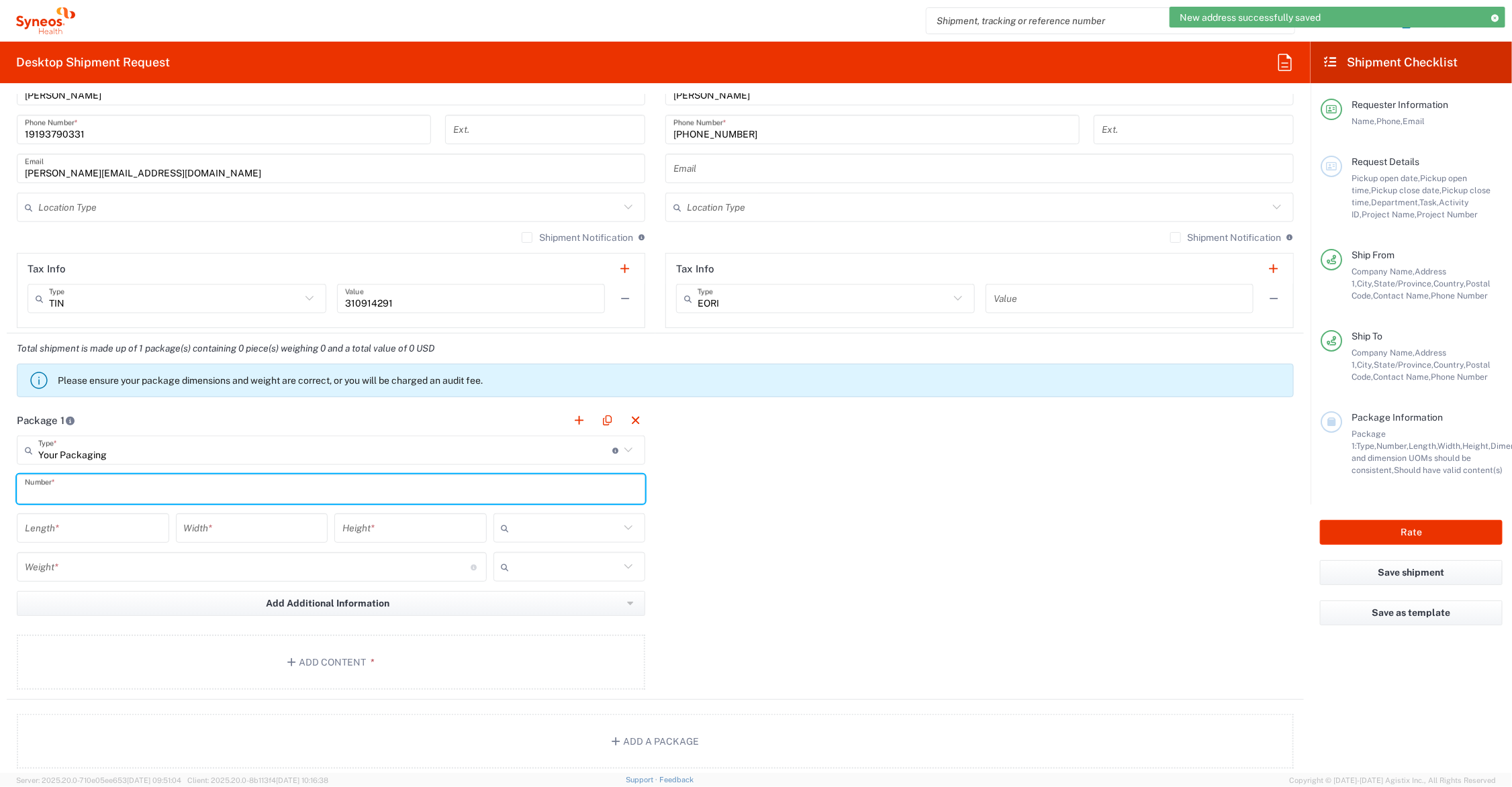
click at [82, 491] on input "text" at bounding box center [331, 489] width 612 height 24
type input "1"
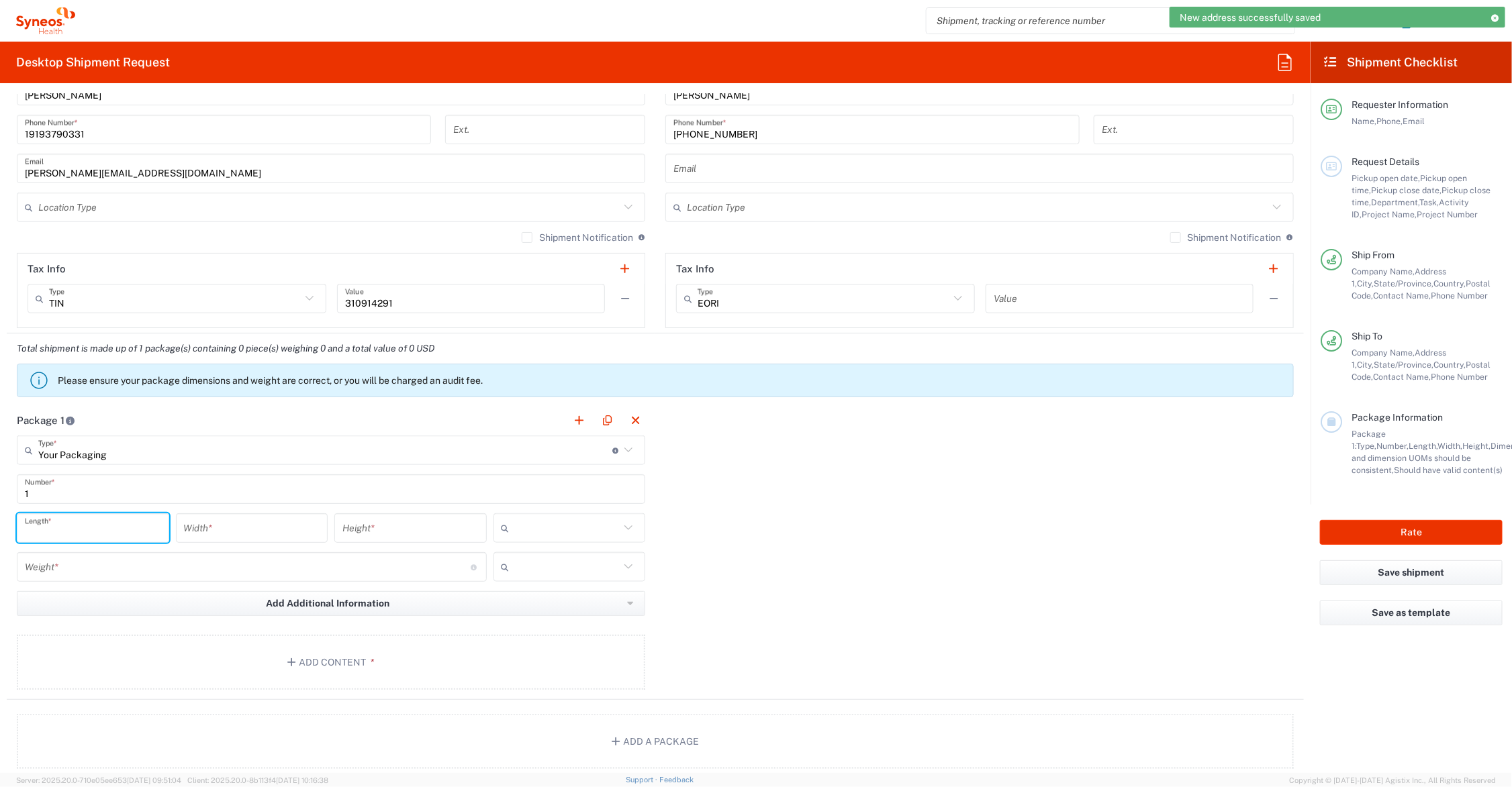
click at [108, 534] on input "number" at bounding box center [93, 528] width 136 height 24
type input "13"
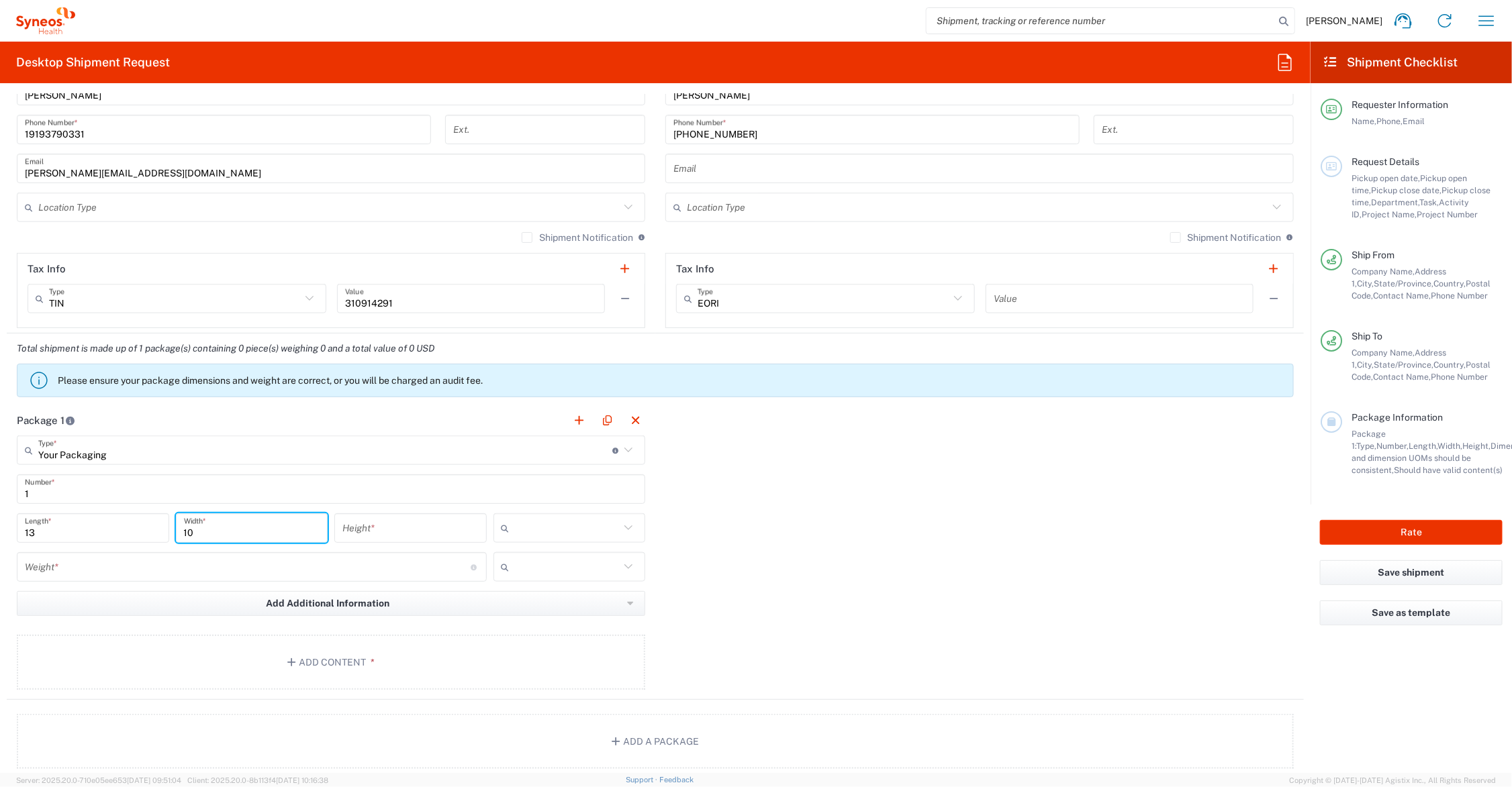
type input "10"
type input "6"
drag, startPoint x: 539, startPoint y: 606, endPoint x: 539, endPoint y: 596, distance: 10.0
click at [539, 605] on span "in" at bounding box center [564, 602] width 147 height 21
type input "in"
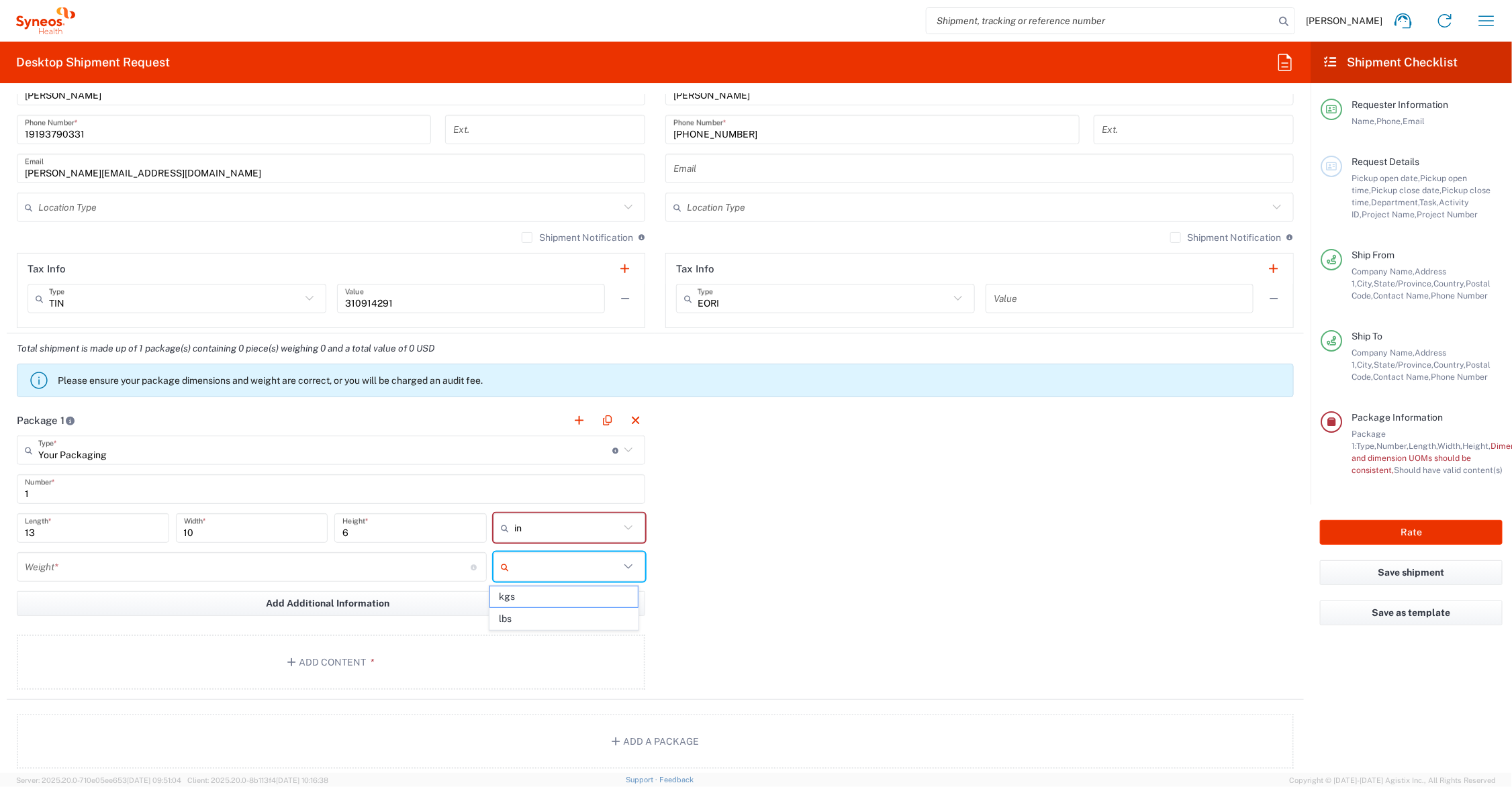
click at [539, 574] on input "text" at bounding box center [568, 567] width 105 height 21
click at [546, 622] on span "lbs" at bounding box center [564, 619] width 147 height 21
type input "lbs"
click at [225, 558] on input "number" at bounding box center [248, 567] width 446 height 24
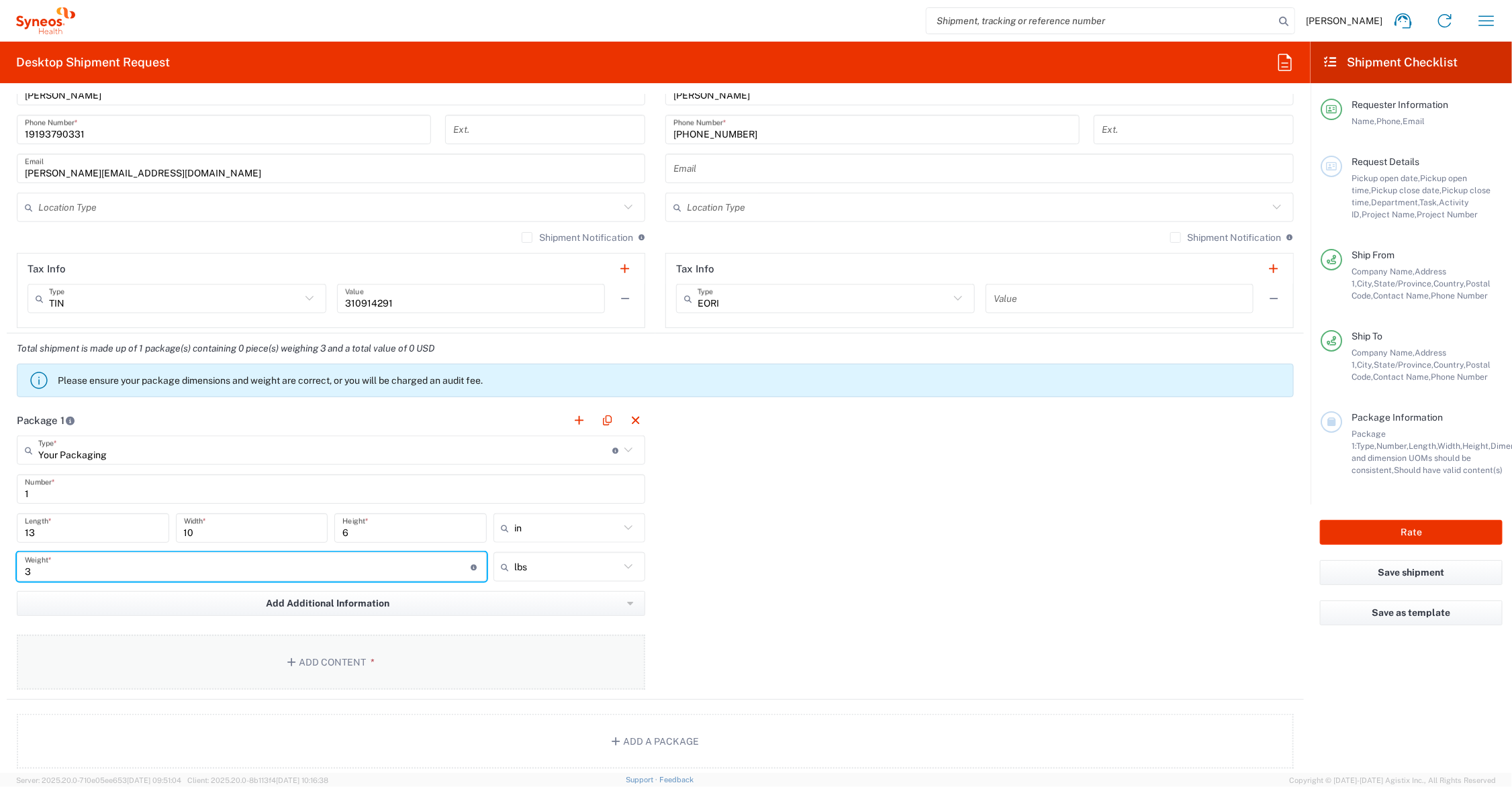
type input "3"
click at [319, 658] on button "Add Content *" at bounding box center [331, 662] width 628 height 55
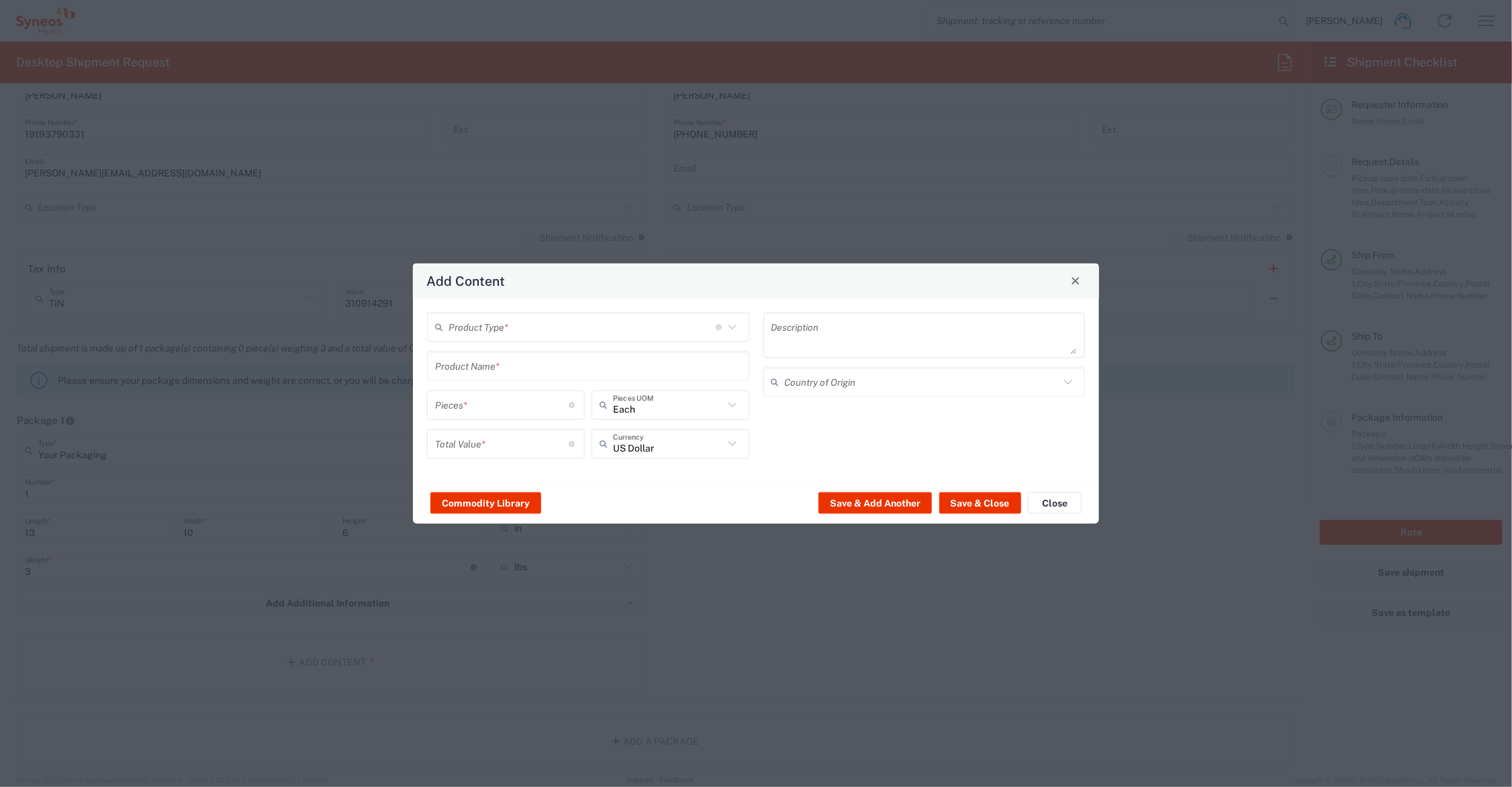
click at [497, 370] on input "text" at bounding box center [589, 366] width 306 height 24
click at [518, 462] on div "iPad Standard 10.2"" at bounding box center [588, 466] width 320 height 23
type input "iPad Standard 10.2""
type input "1"
type textarea "iPad Standard 10.2""
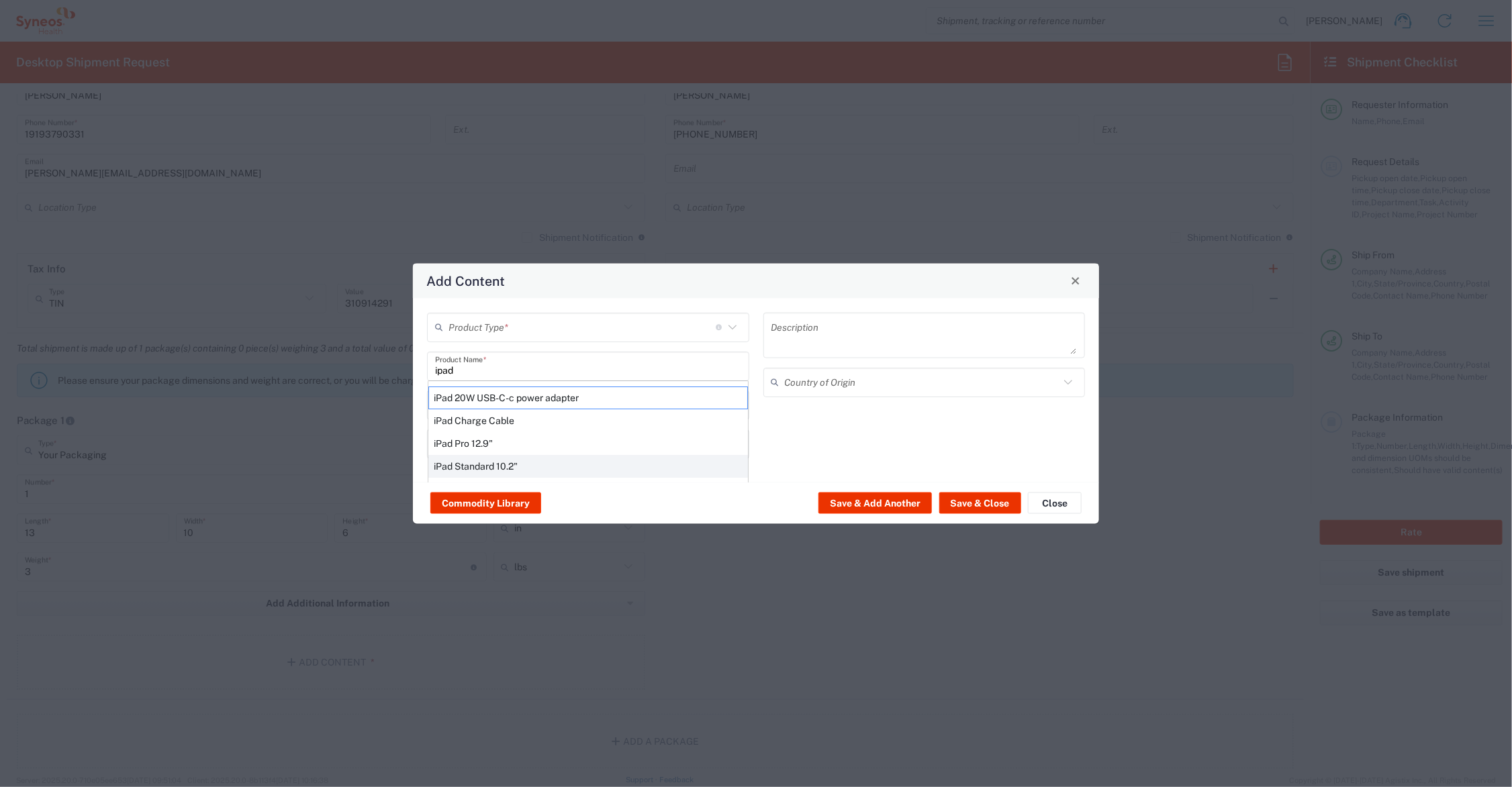
type input "China"
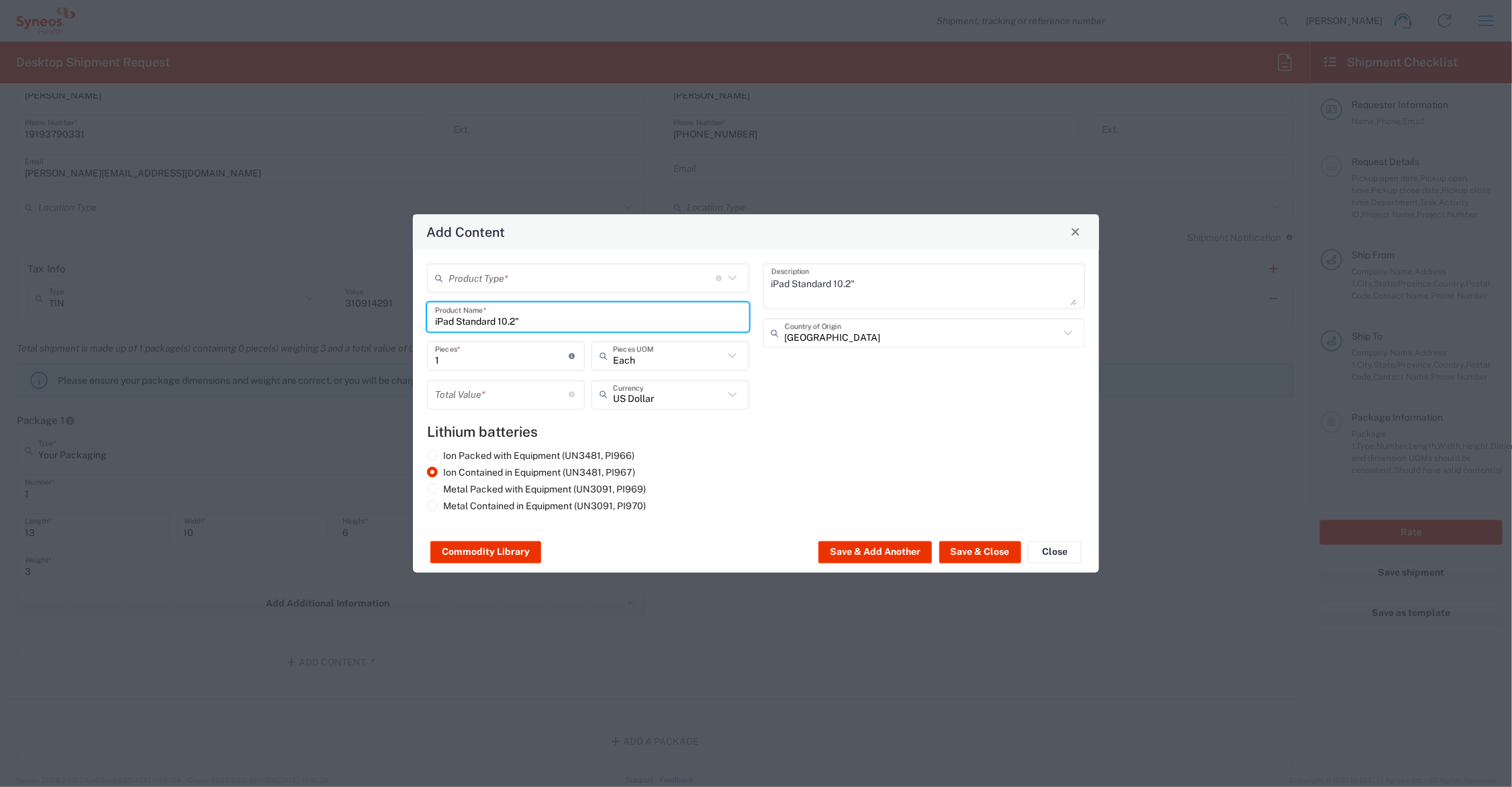
click at [488, 400] on input "number" at bounding box center [502, 395] width 134 height 24
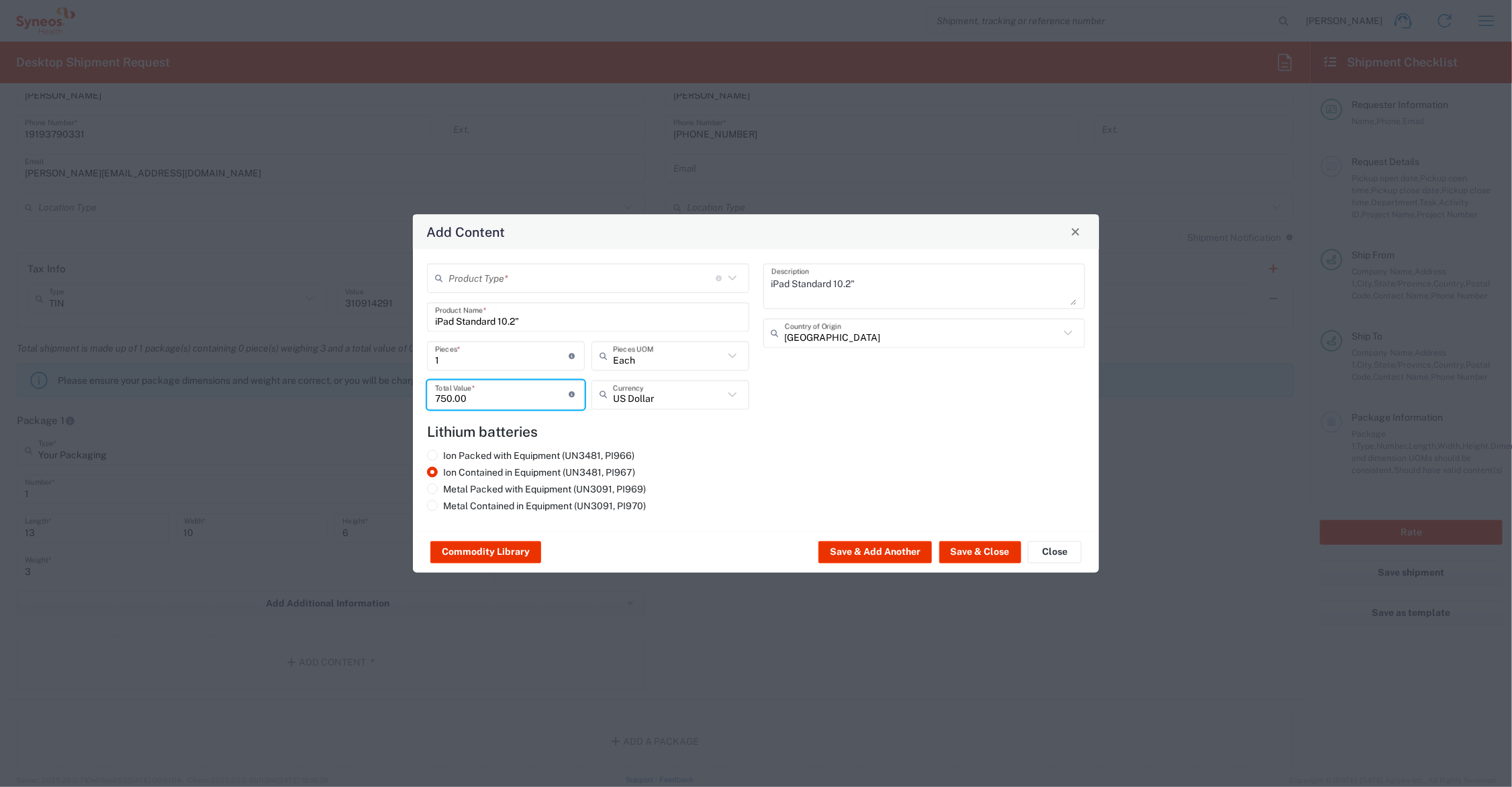
type input "750.00"
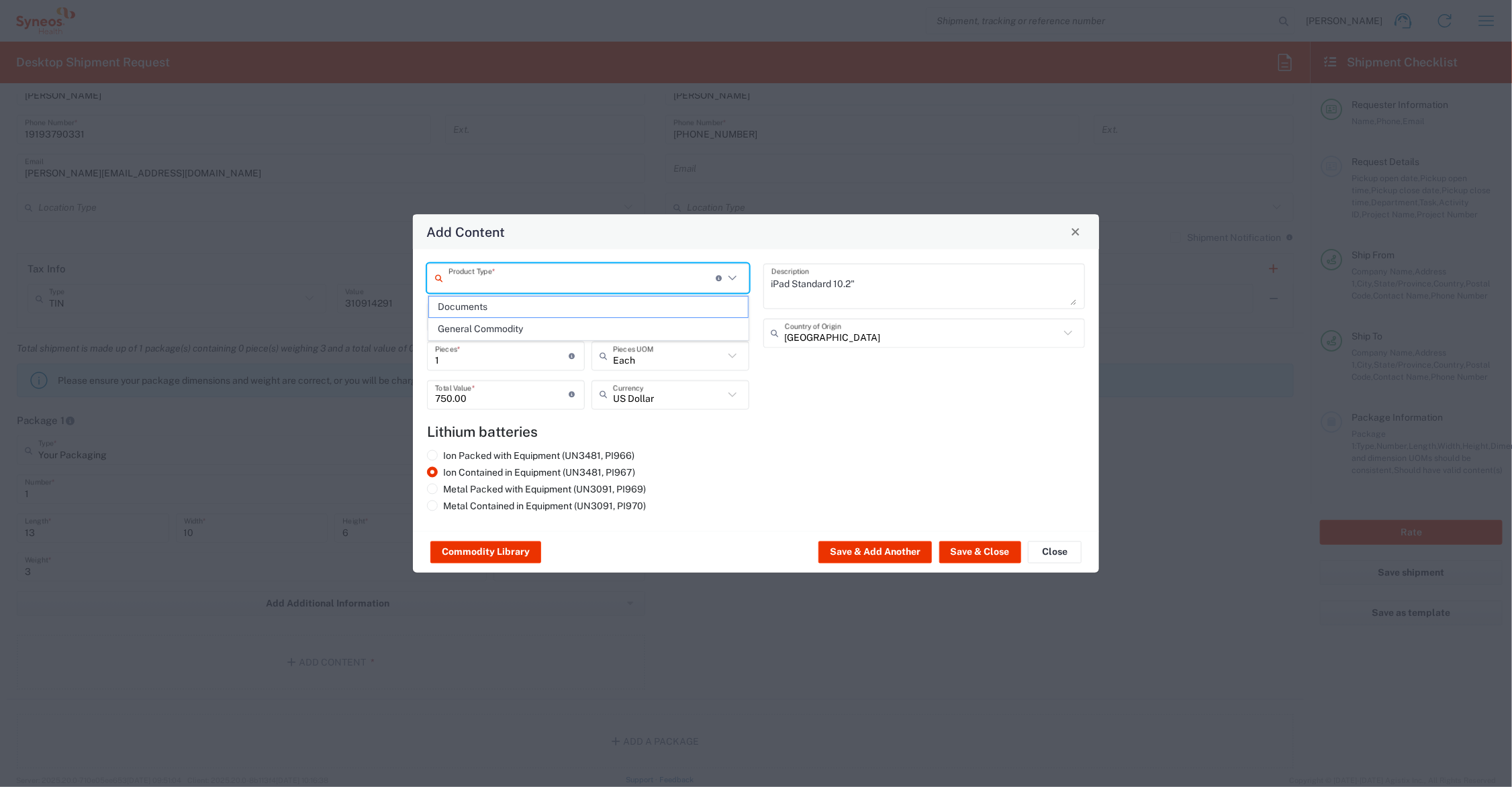
click at [495, 275] on input "text" at bounding box center [581, 278] width 267 height 24
click at [509, 328] on span "General Commodity" at bounding box center [589, 329] width 319 height 21
type input "General Commodity"
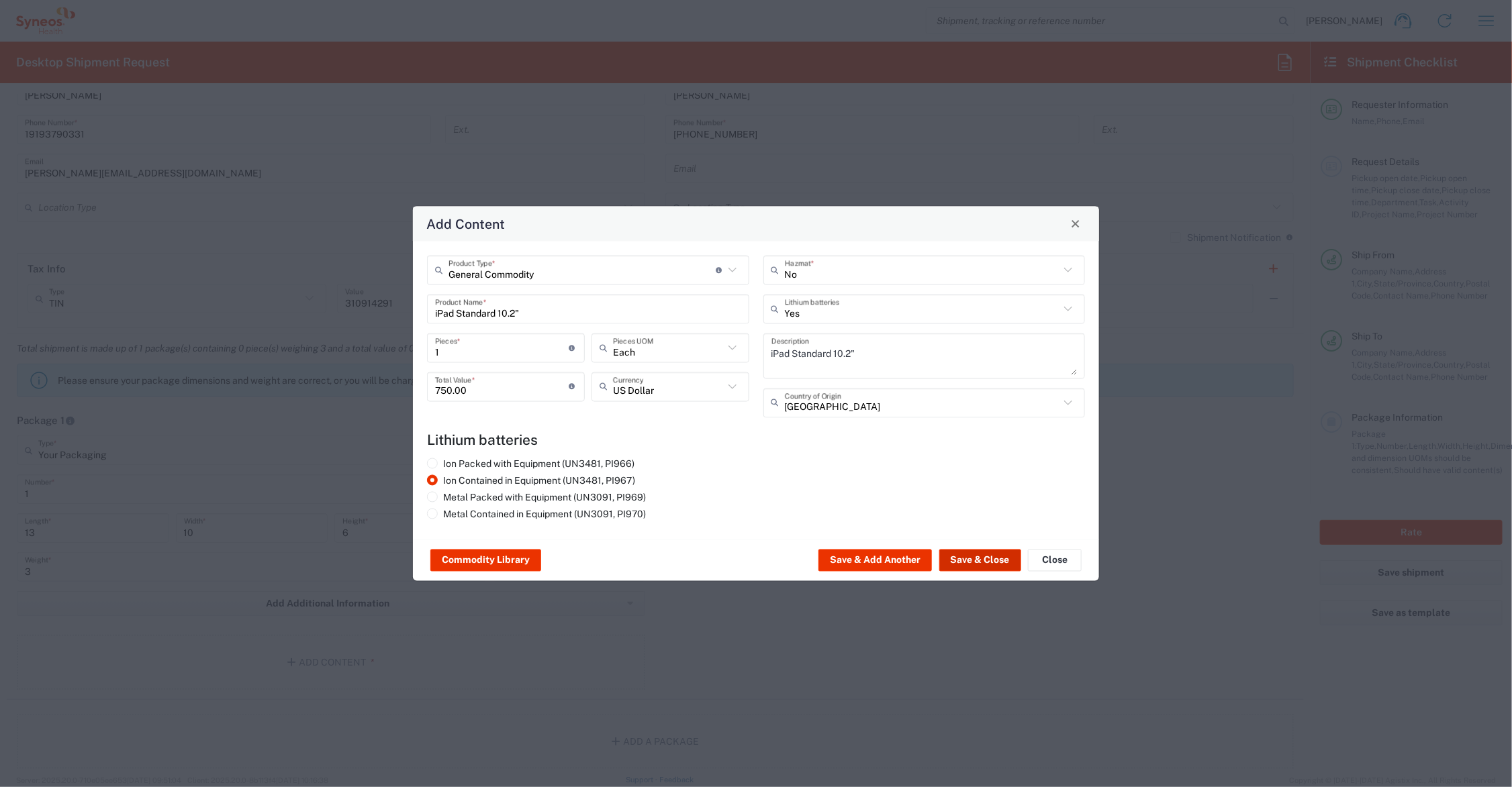
click at [985, 559] on button "Save & Close" at bounding box center [980, 561] width 82 height 21
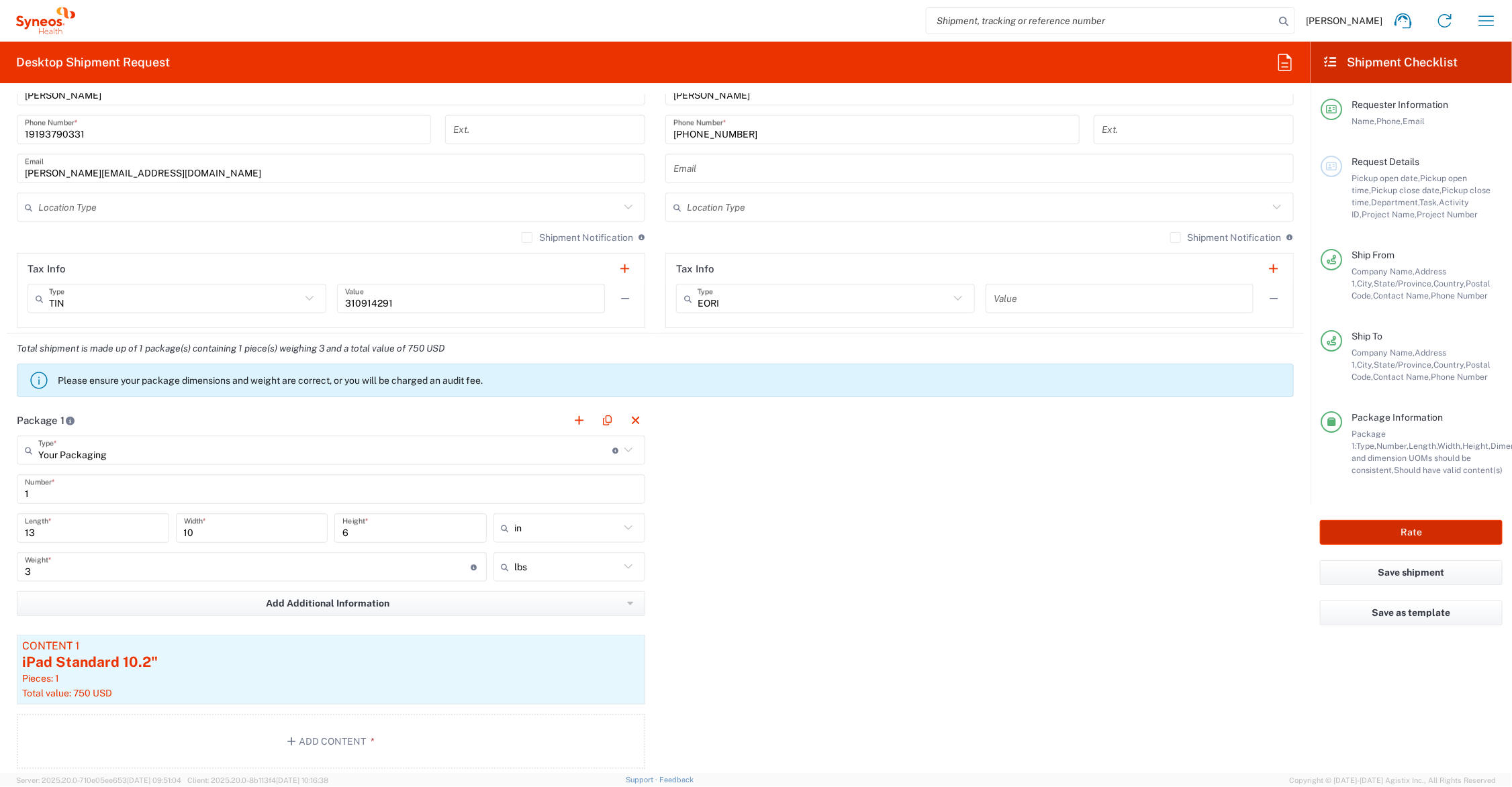
click at [1375, 531] on button "Rate" at bounding box center [1412, 532] width 182 height 25
type input "GSWCO.NonClient.001908"
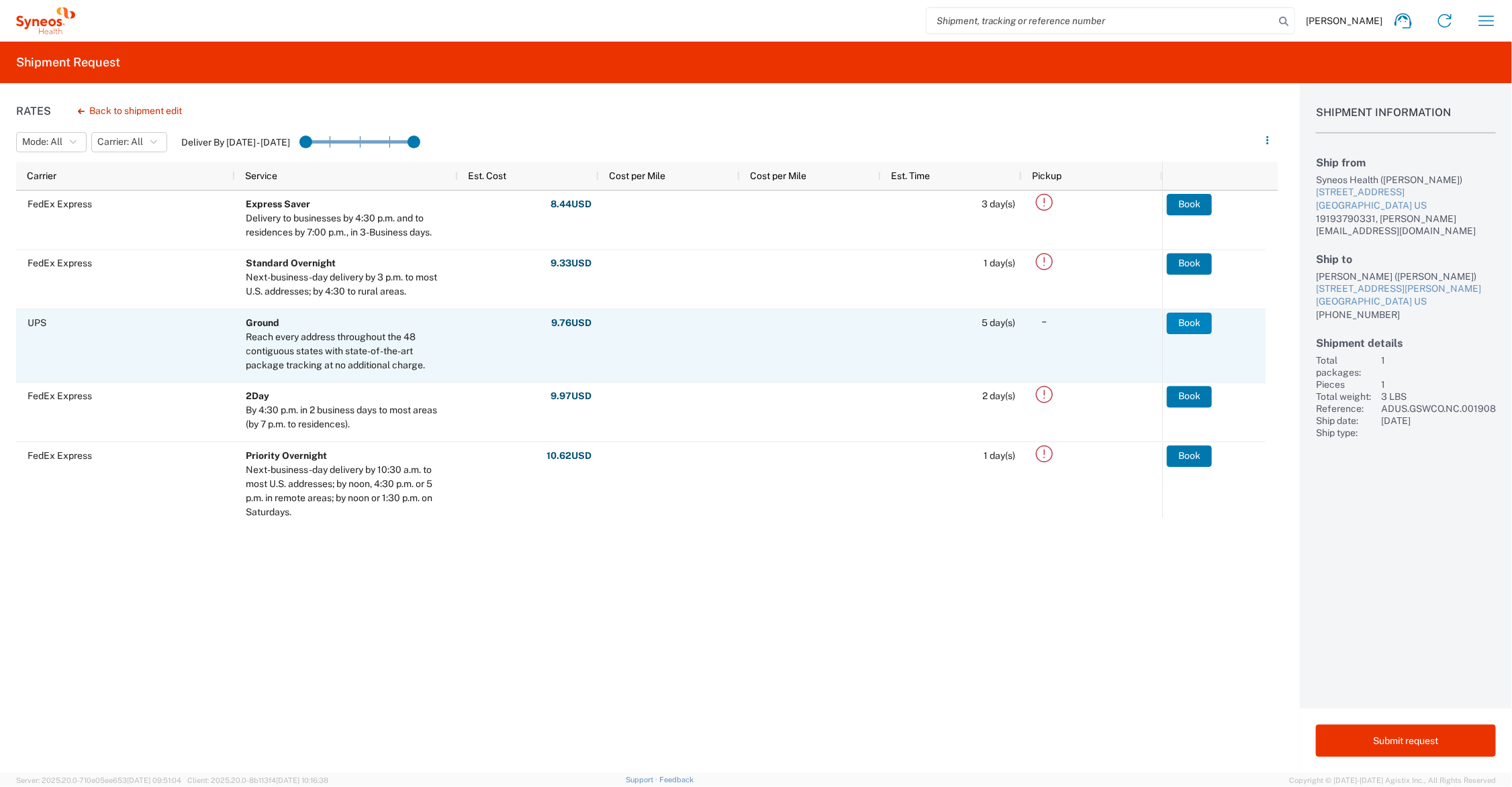
click at [1192, 324] on button "Book" at bounding box center [1189, 323] width 45 height 21
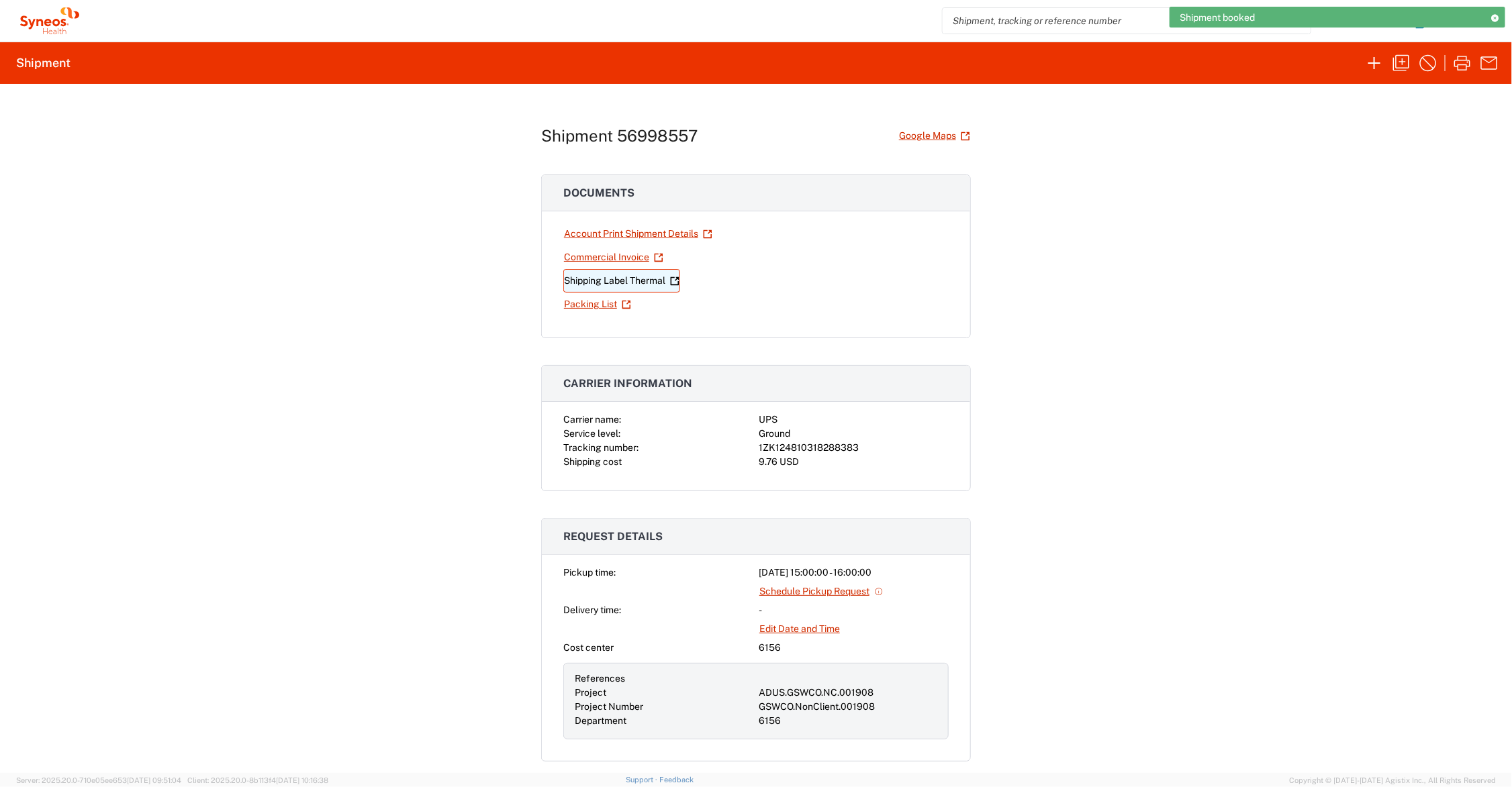
click at [628, 276] on link "Shipping Label Thermal" at bounding box center [622, 281] width 117 height 24
click at [1402, 59] on icon "button" at bounding box center [1401, 63] width 16 height 16
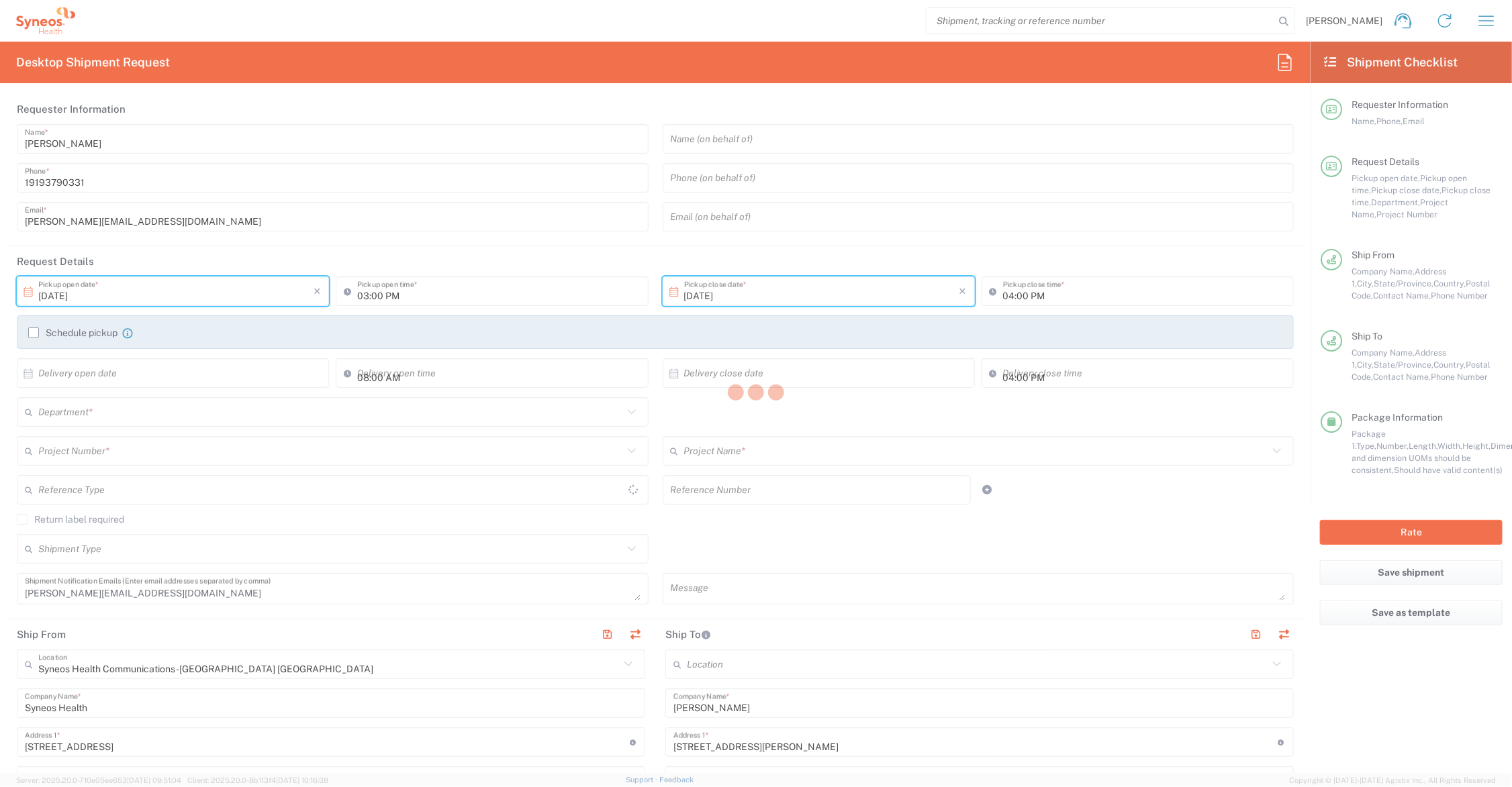
type input "Ohio"
type input "Your Packaging"
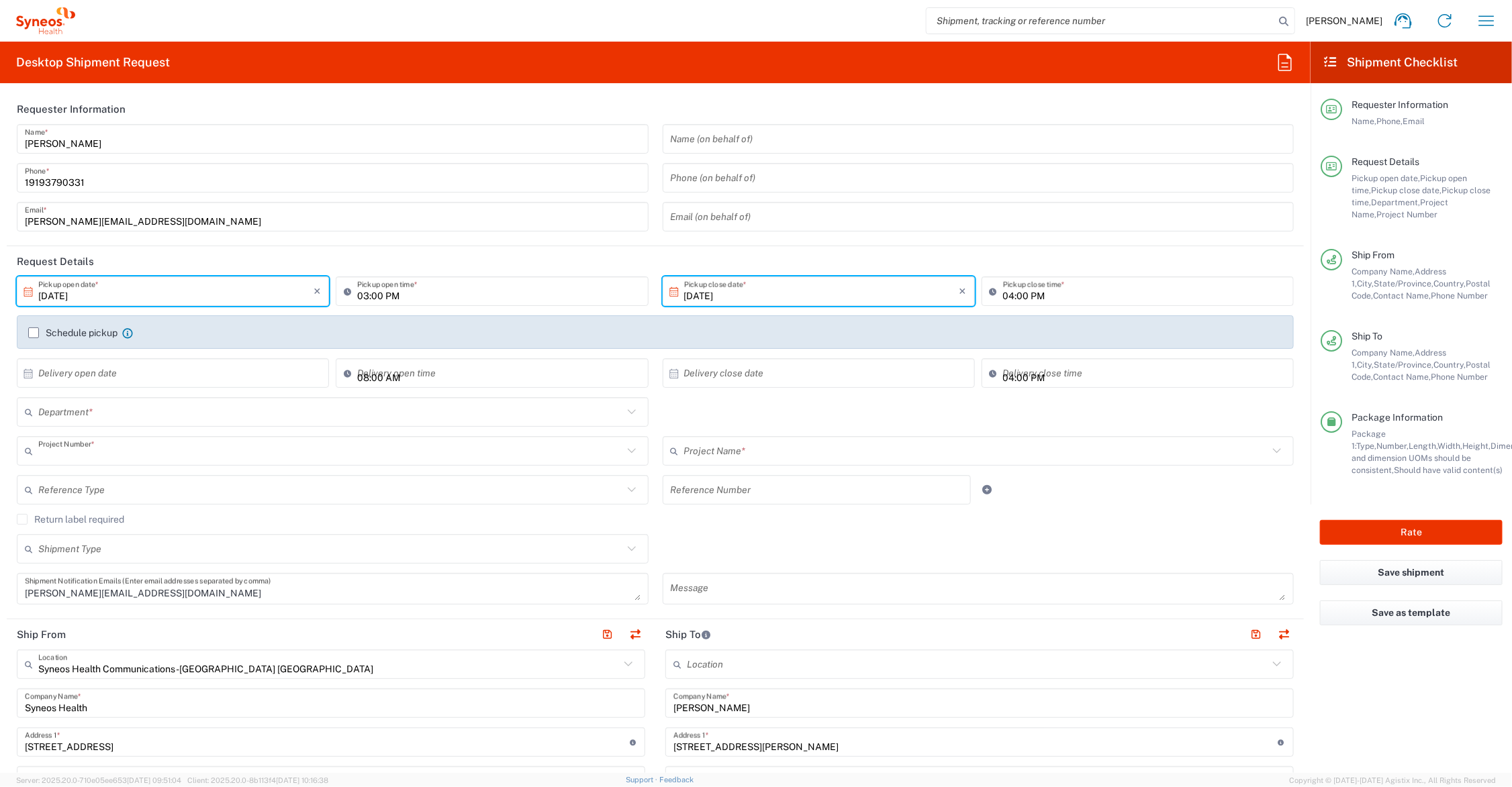
type input "ADUS.GSWCO.NC.001908"
type input "GSWCO.NonClient.001908"
type input "6156"
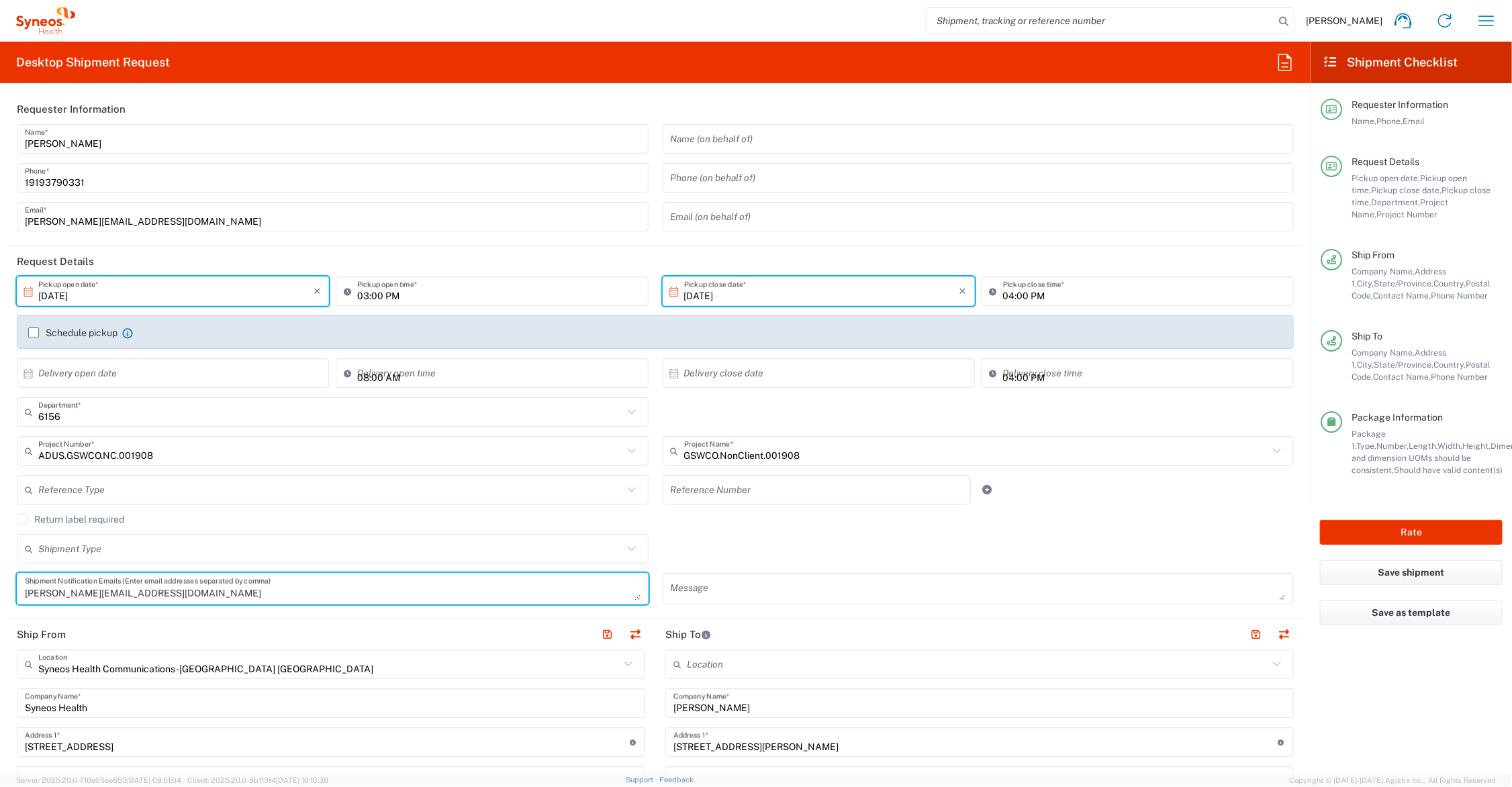
drag, startPoint x: 190, startPoint y: 595, endPoint x: -9, endPoint y: 589, distance: 199.1
click at [0, 589] on html "John Polandick Home Shipment estimator Shipment tracking Desktop shipment reque…" at bounding box center [756, 393] width 1512 height 787
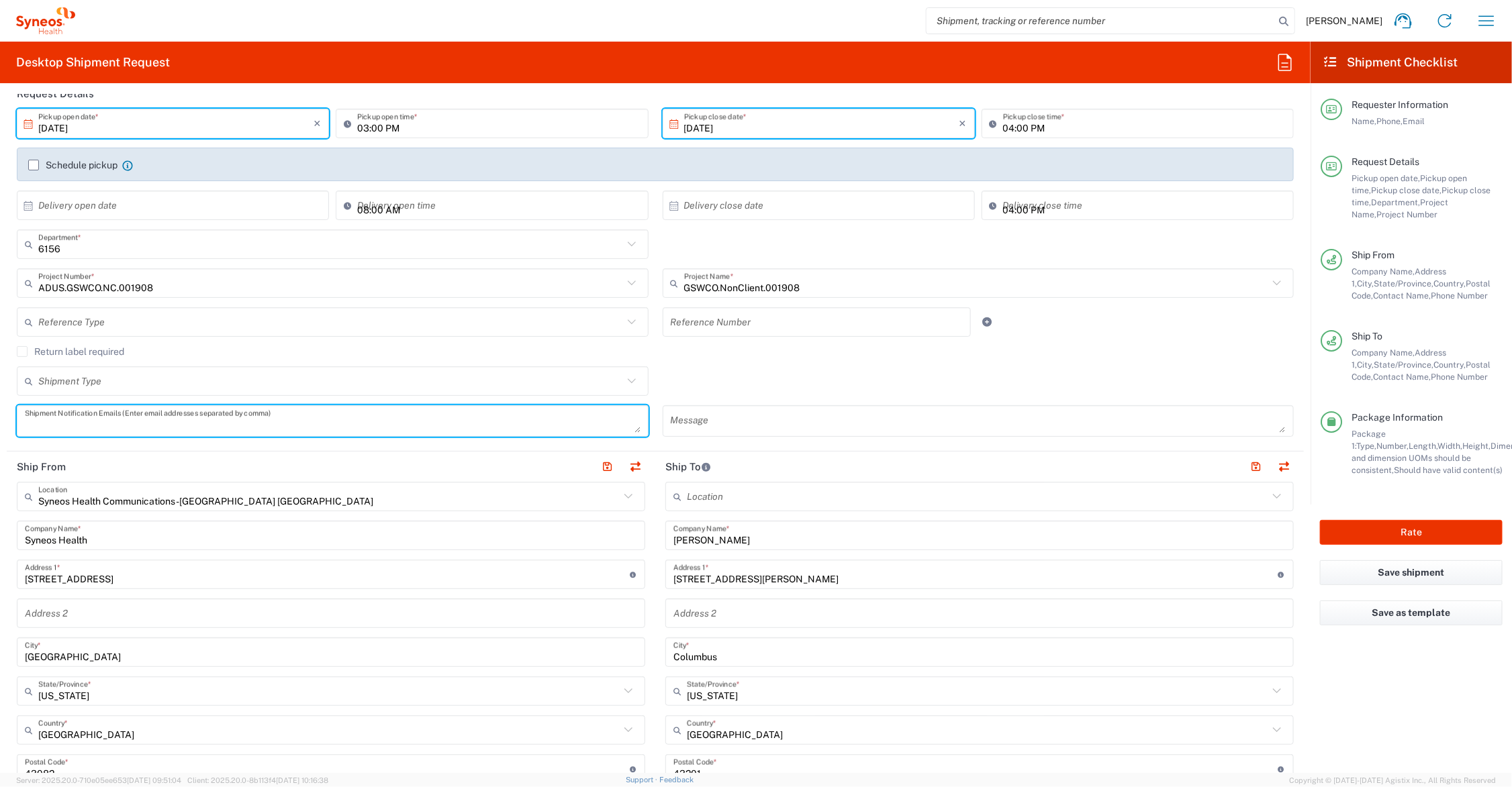
scroll to position [335, 0]
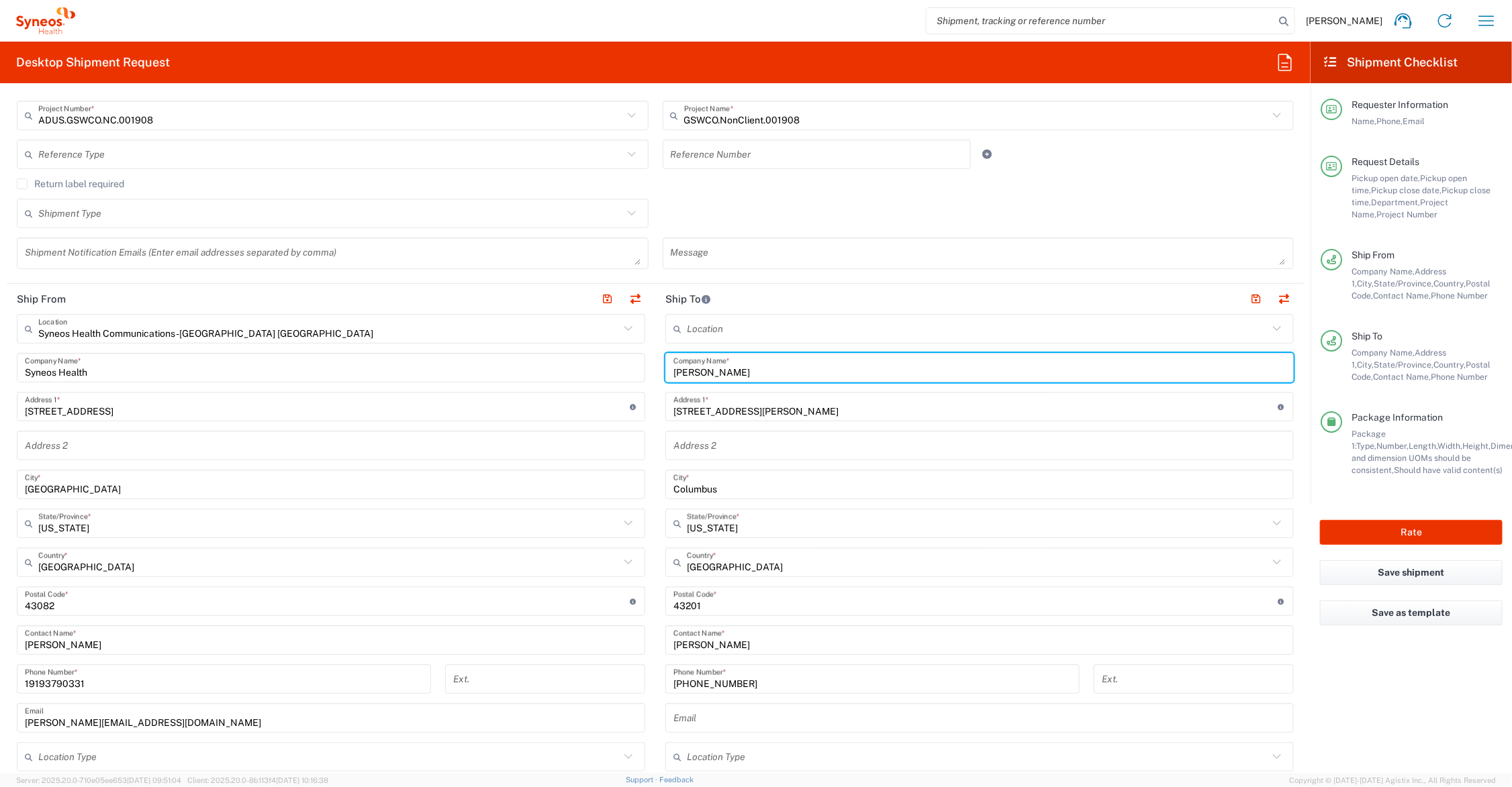
drag, startPoint x: 740, startPoint y: 367, endPoint x: 636, endPoint y: 368, distance: 104.0
click at [636, 368] on div "Ship From Syneos Health Communications-Westerville OH Location Syneos Health Co…" at bounding box center [655, 584] width 1298 height 600
drag, startPoint x: 750, startPoint y: 369, endPoint x: 658, endPoint y: 368, distance: 92.0
click at [658, 368] on main "Location Addison Whitney LLC-Morrisvile NC US Barcelona-Syneos Health BioSector…" at bounding box center [980, 596] width 648 height 564
type input "Katie Rankin"
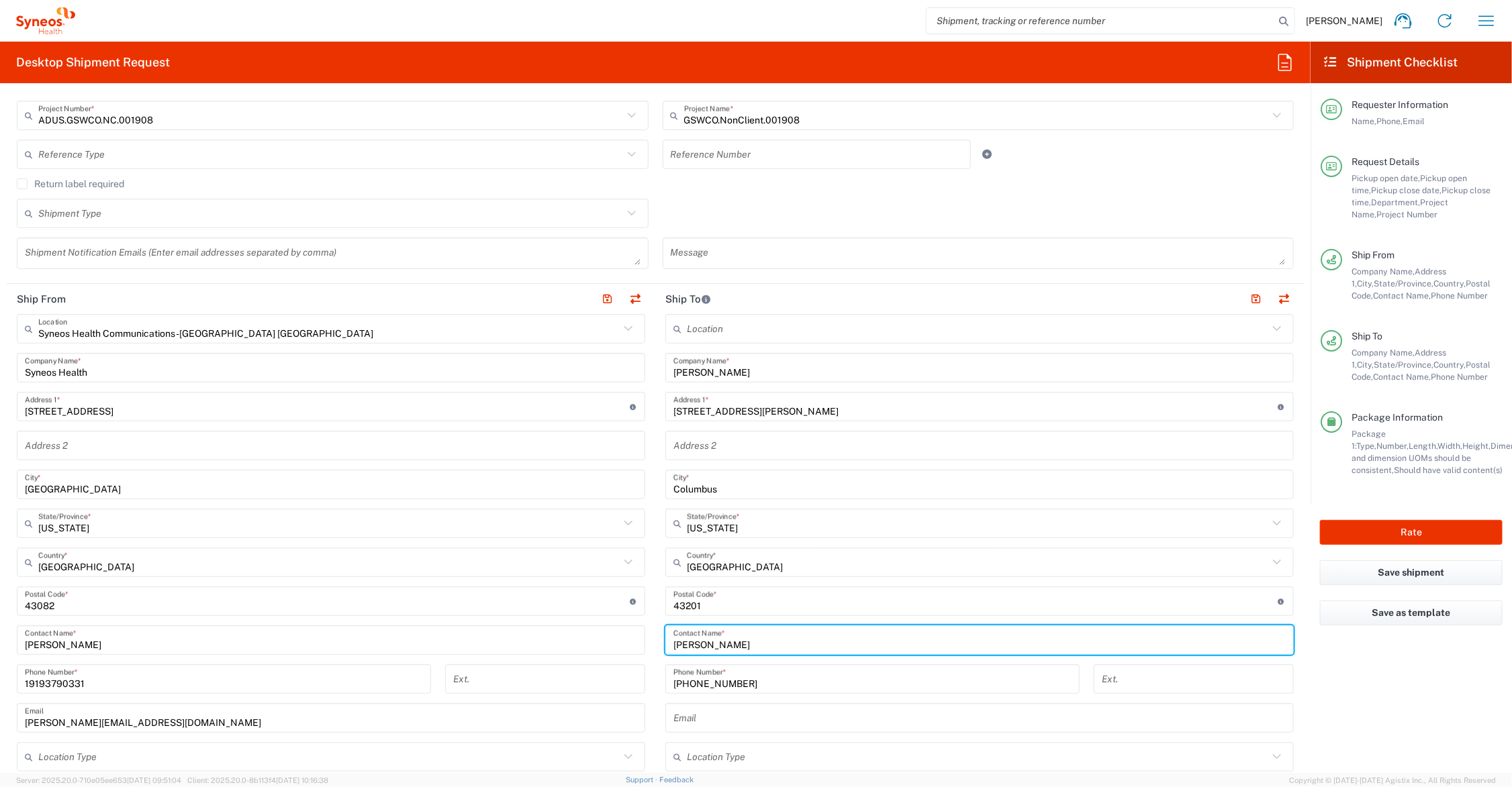
drag, startPoint x: 732, startPoint y: 638, endPoint x: 677, endPoint y: 642, distance: 55.1
click at [593, 638] on div "Ship From Syneos Health Communications-Westerville OH Location Syneos Health Co…" at bounding box center [655, 584] width 1298 height 600
paste input "Katie Rankin"
type input "Katie Rankin"
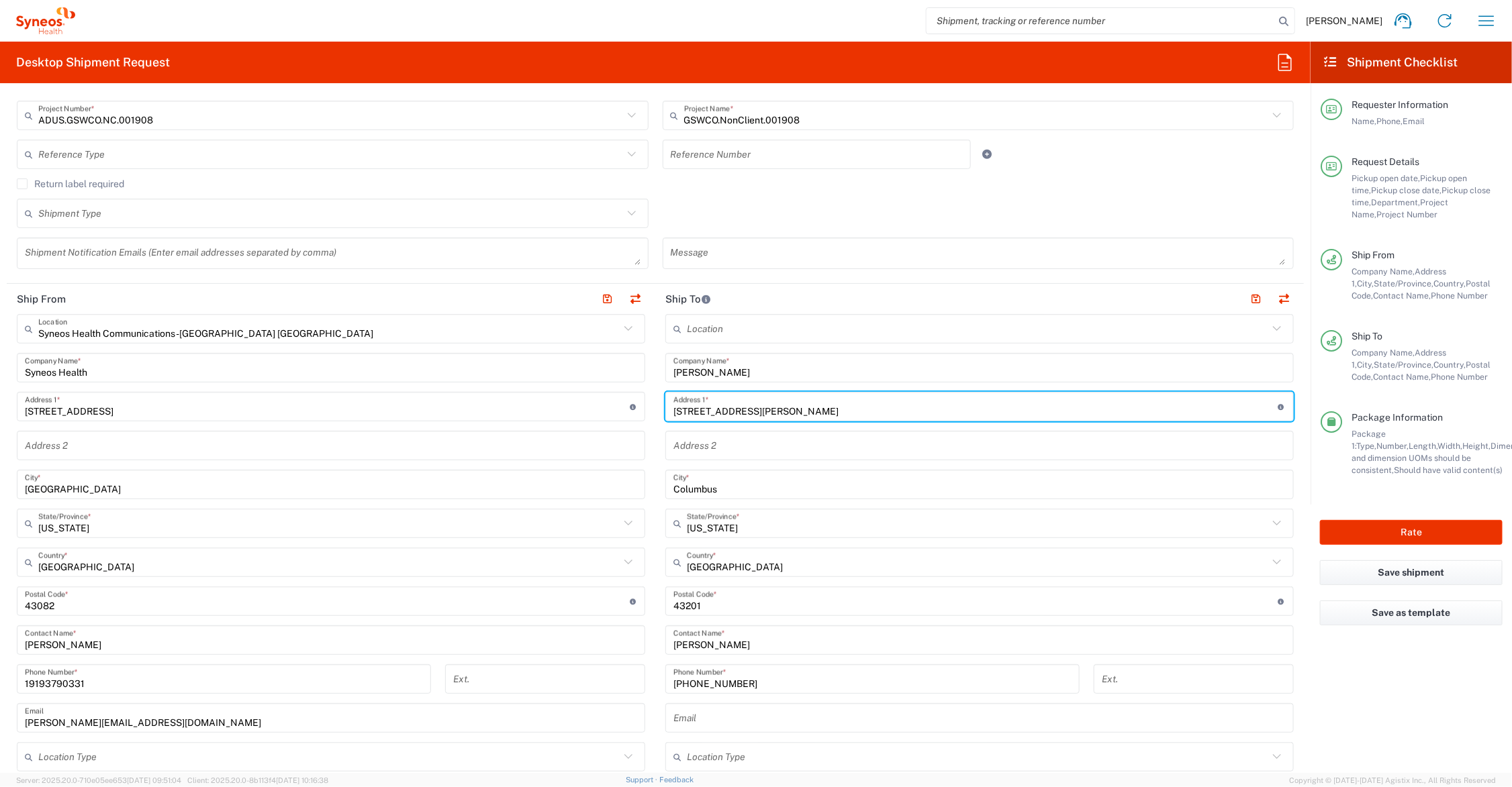
drag, startPoint x: 769, startPoint y: 408, endPoint x: 658, endPoint y: 411, distance: 111.0
click at [666, 411] on div "98 Chittenden Ave. Address 1 * For cross streets use street names with '&' or '…" at bounding box center [980, 406] width 628 height 29
type input "996 Poppy Hills Dr."
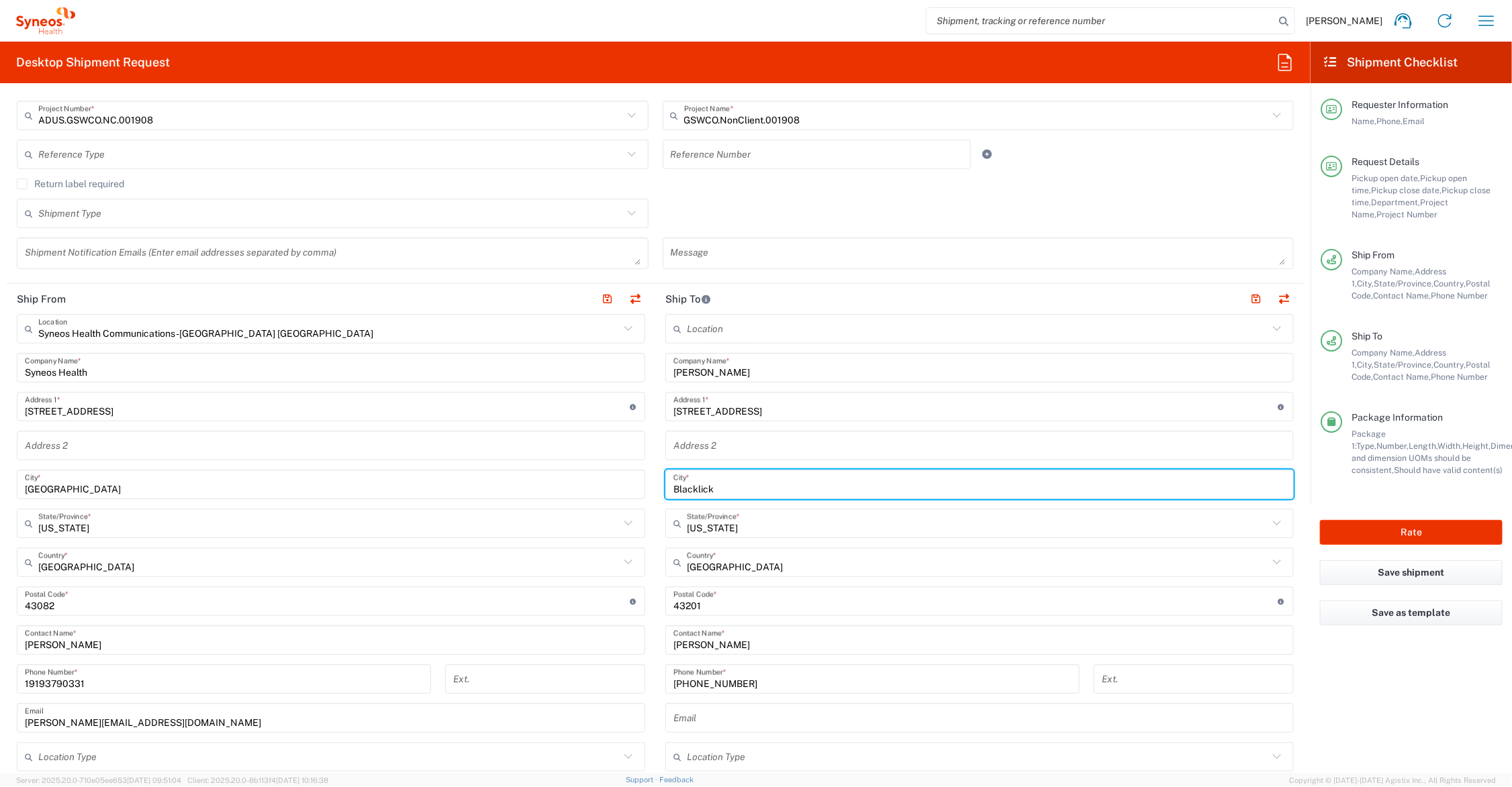
type input "Blacklick"
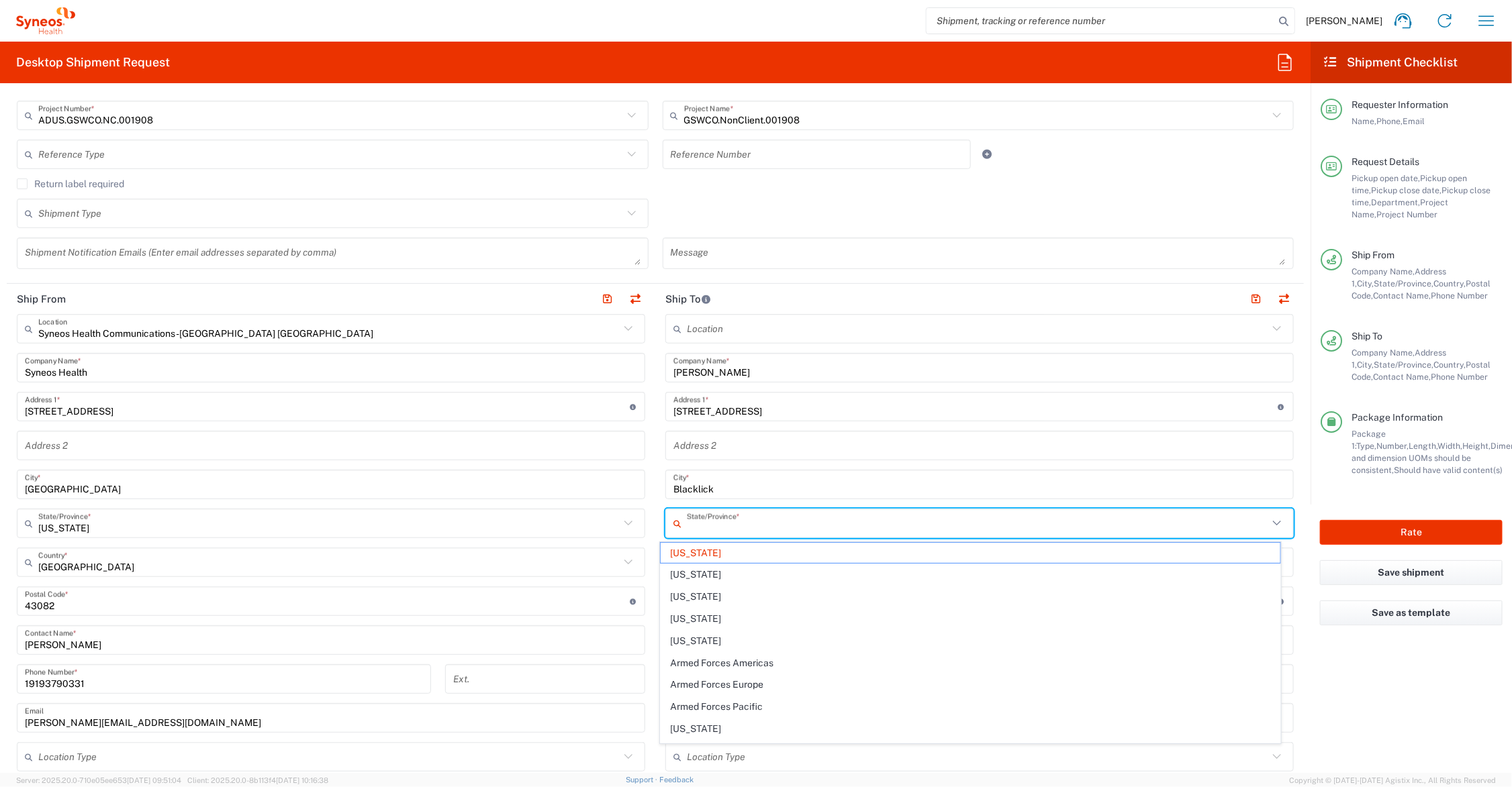
type input "Ohio"
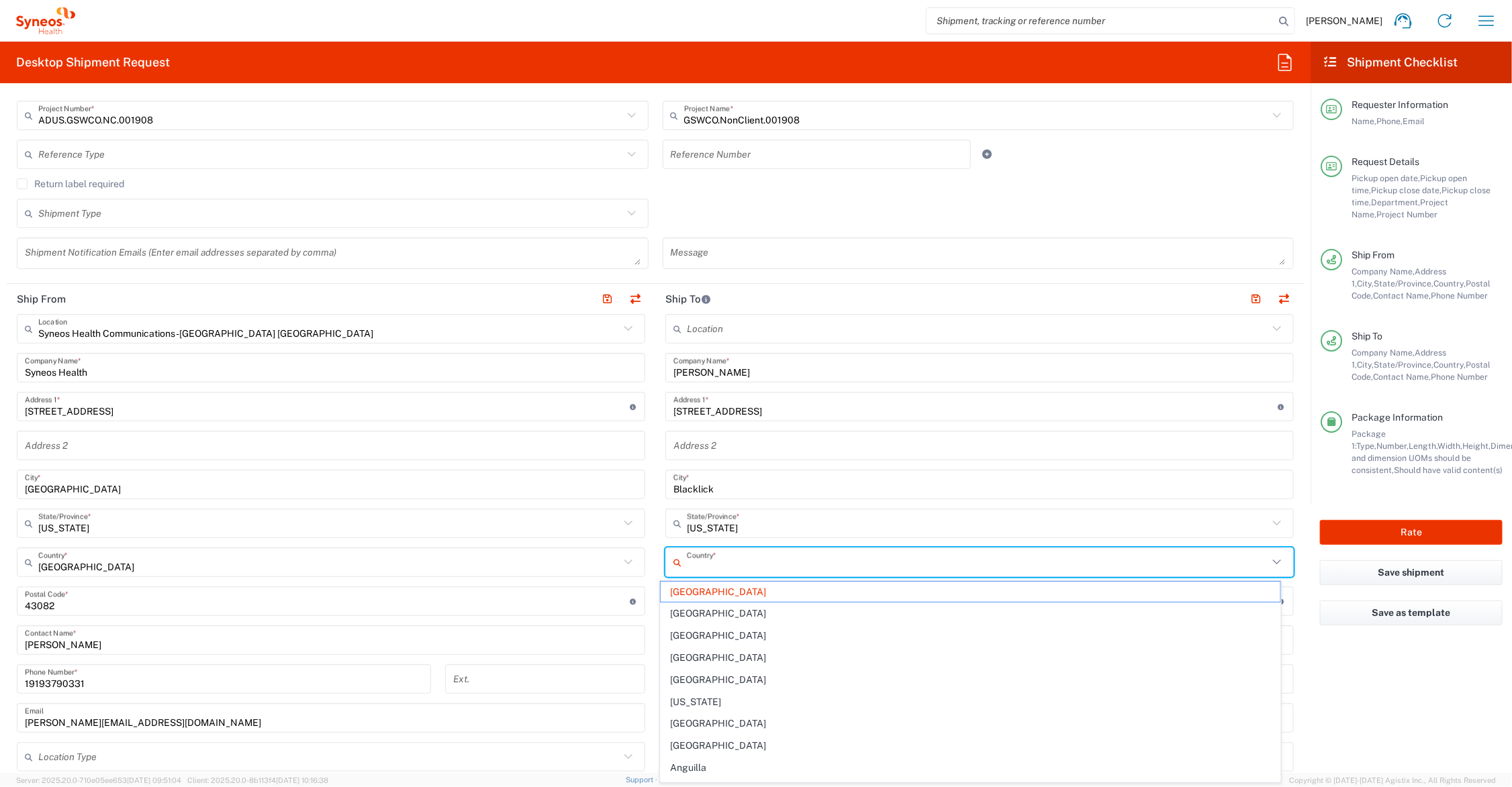
type input "United States"
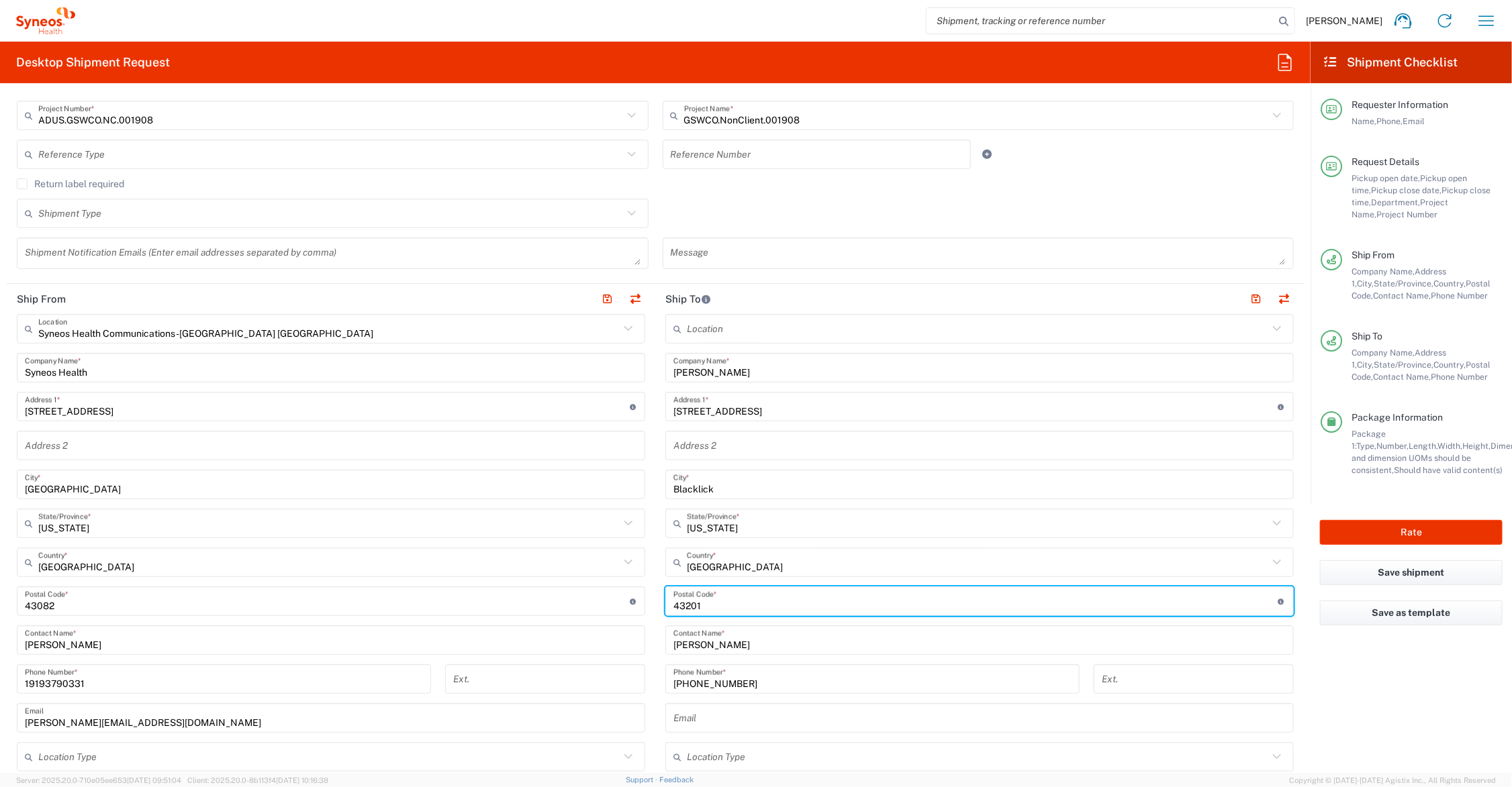
type input "7"
type input "43004"
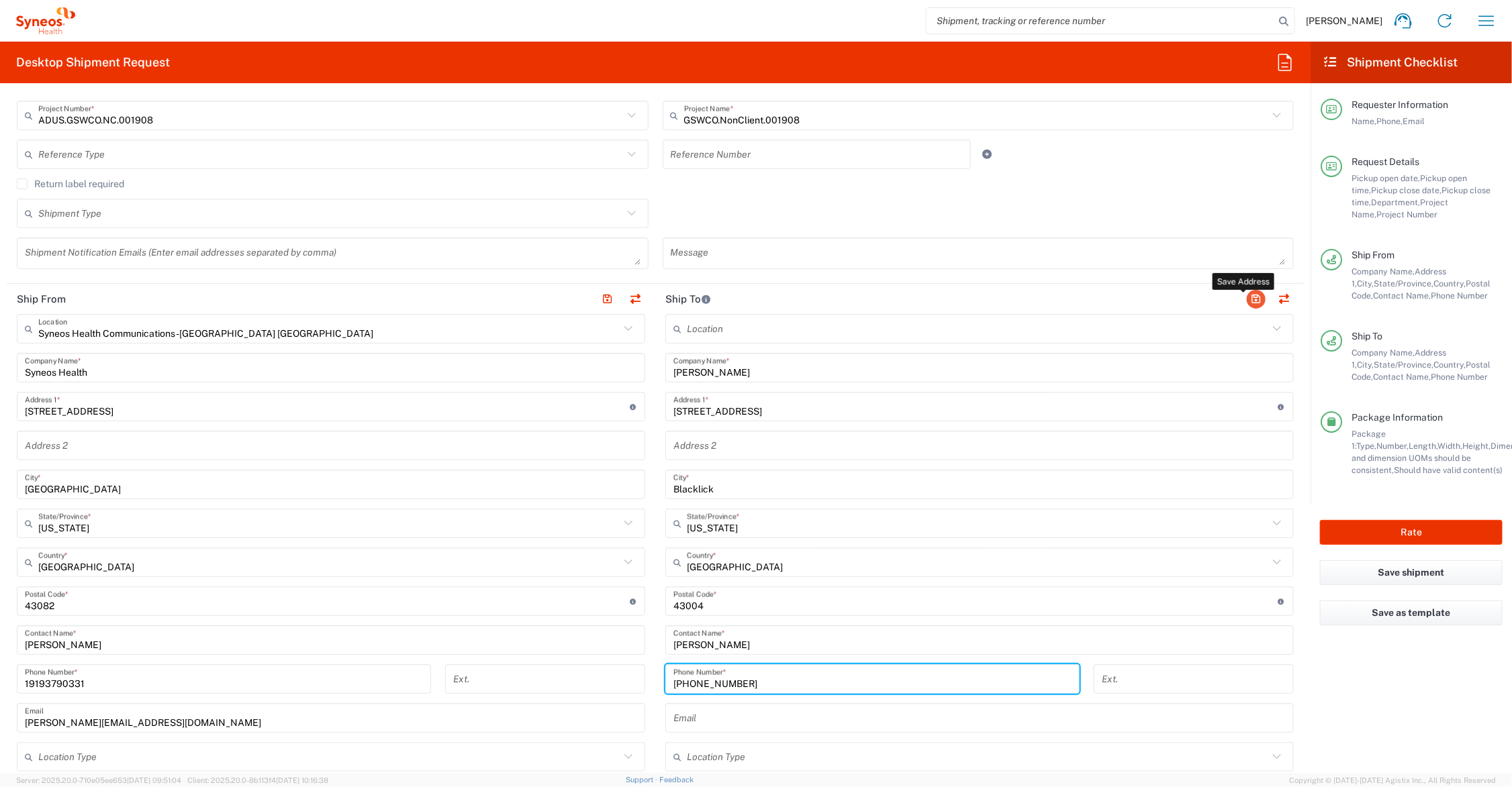
type input "614-849-8444"
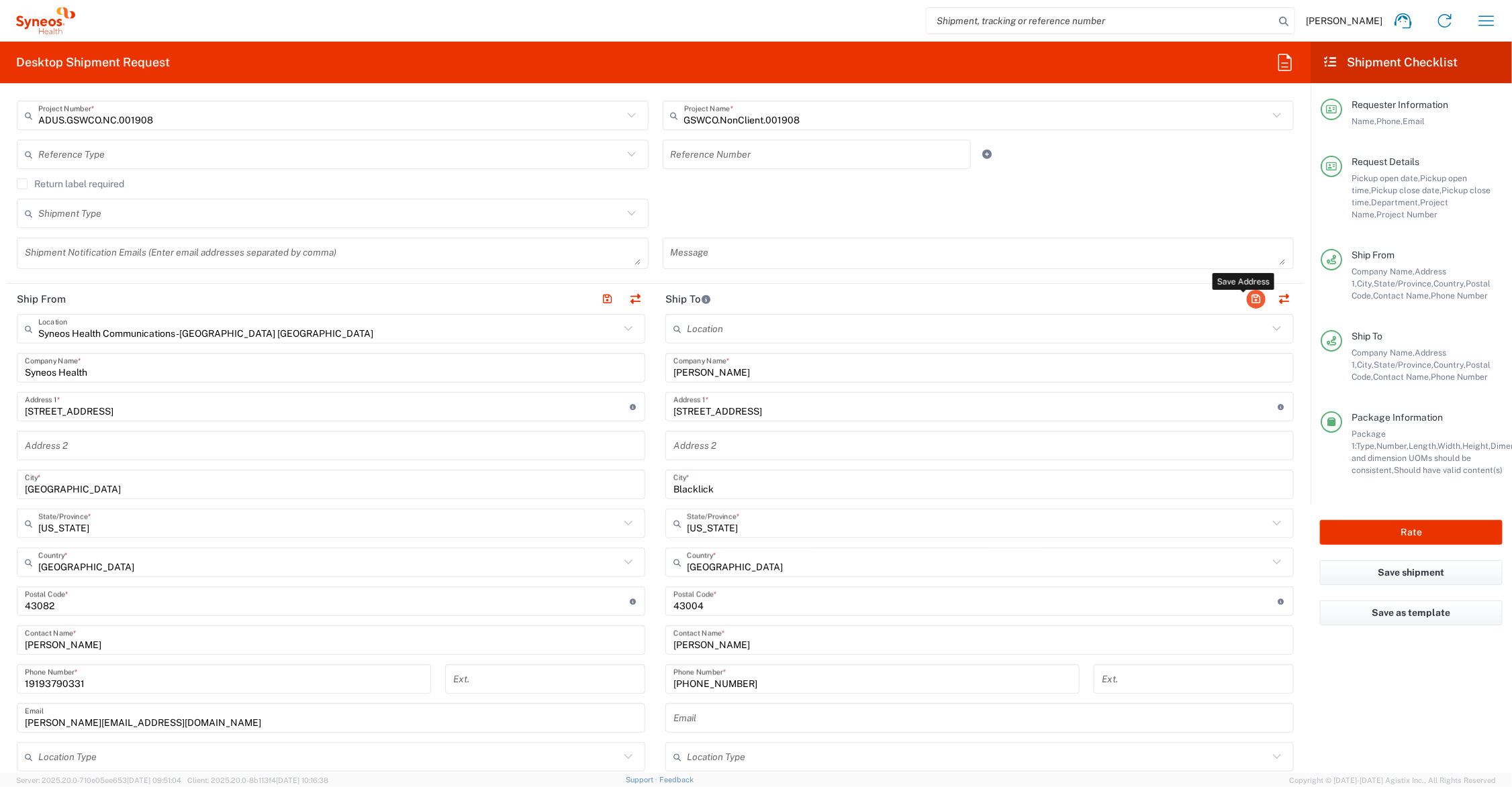
click at [1247, 296] on button "button" at bounding box center [1256, 299] width 19 height 19
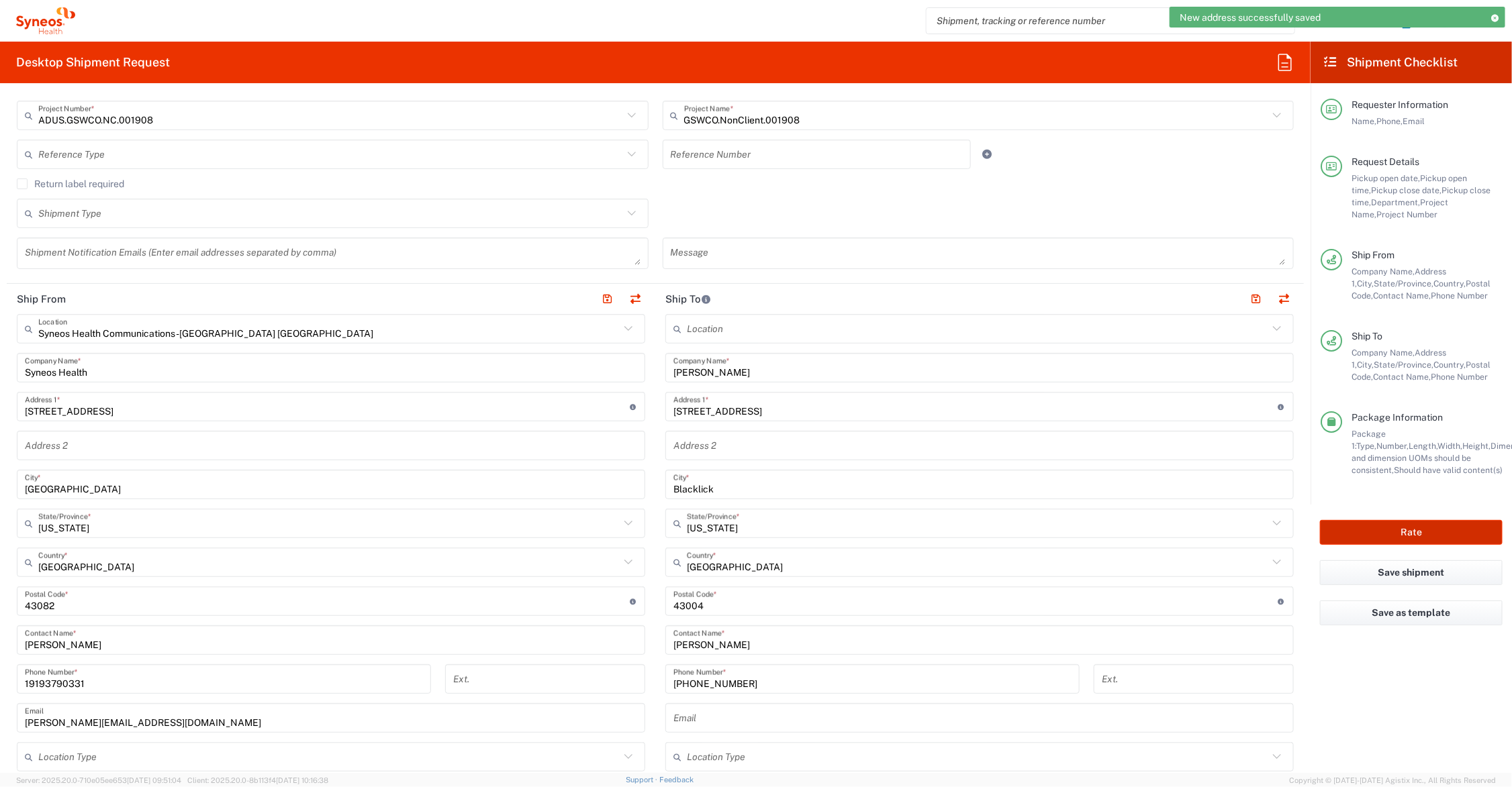
click at [1358, 531] on button "Rate" at bounding box center [1412, 532] width 182 height 25
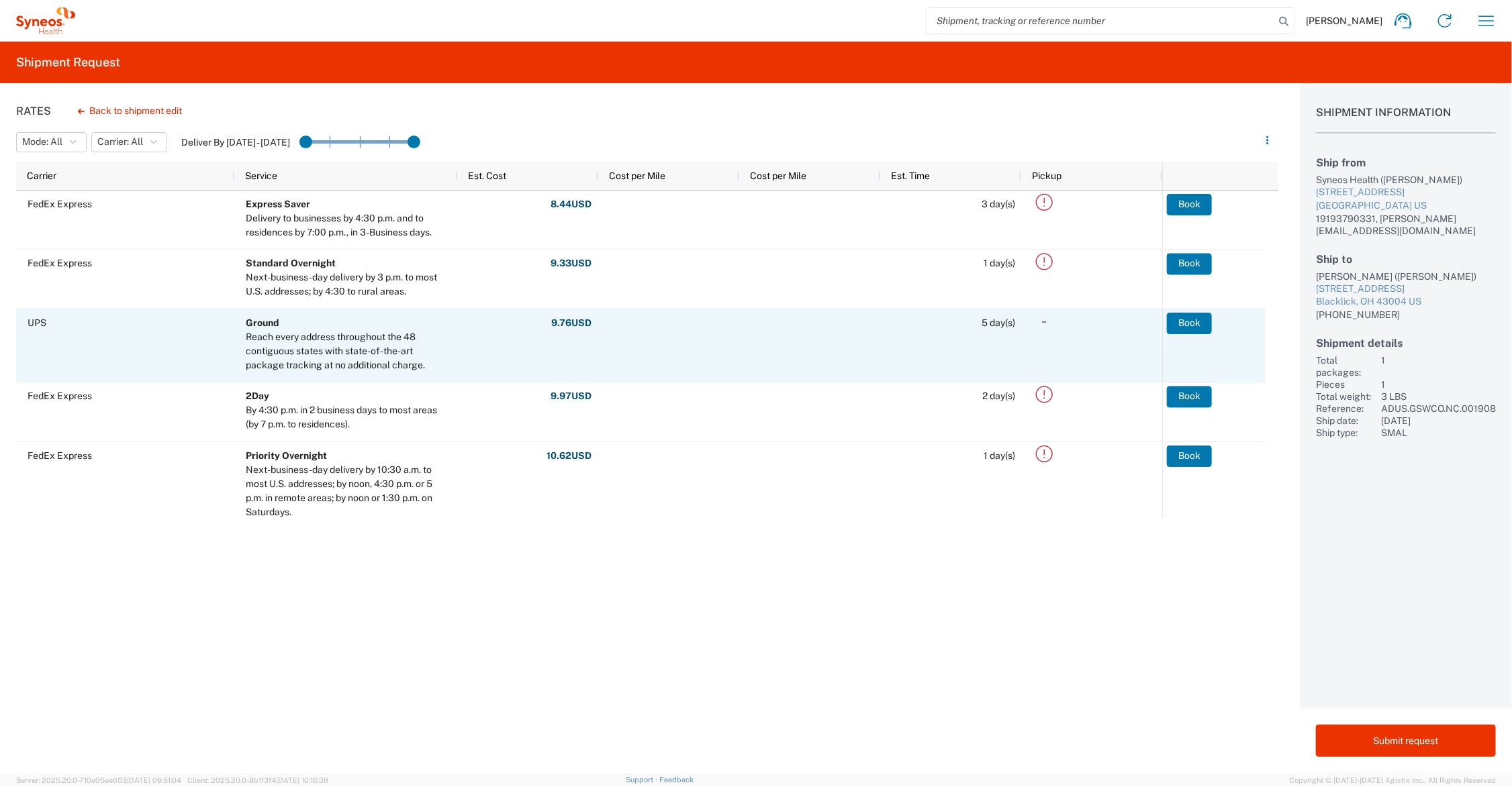
click at [1192, 323] on button "Book" at bounding box center [1189, 323] width 45 height 21
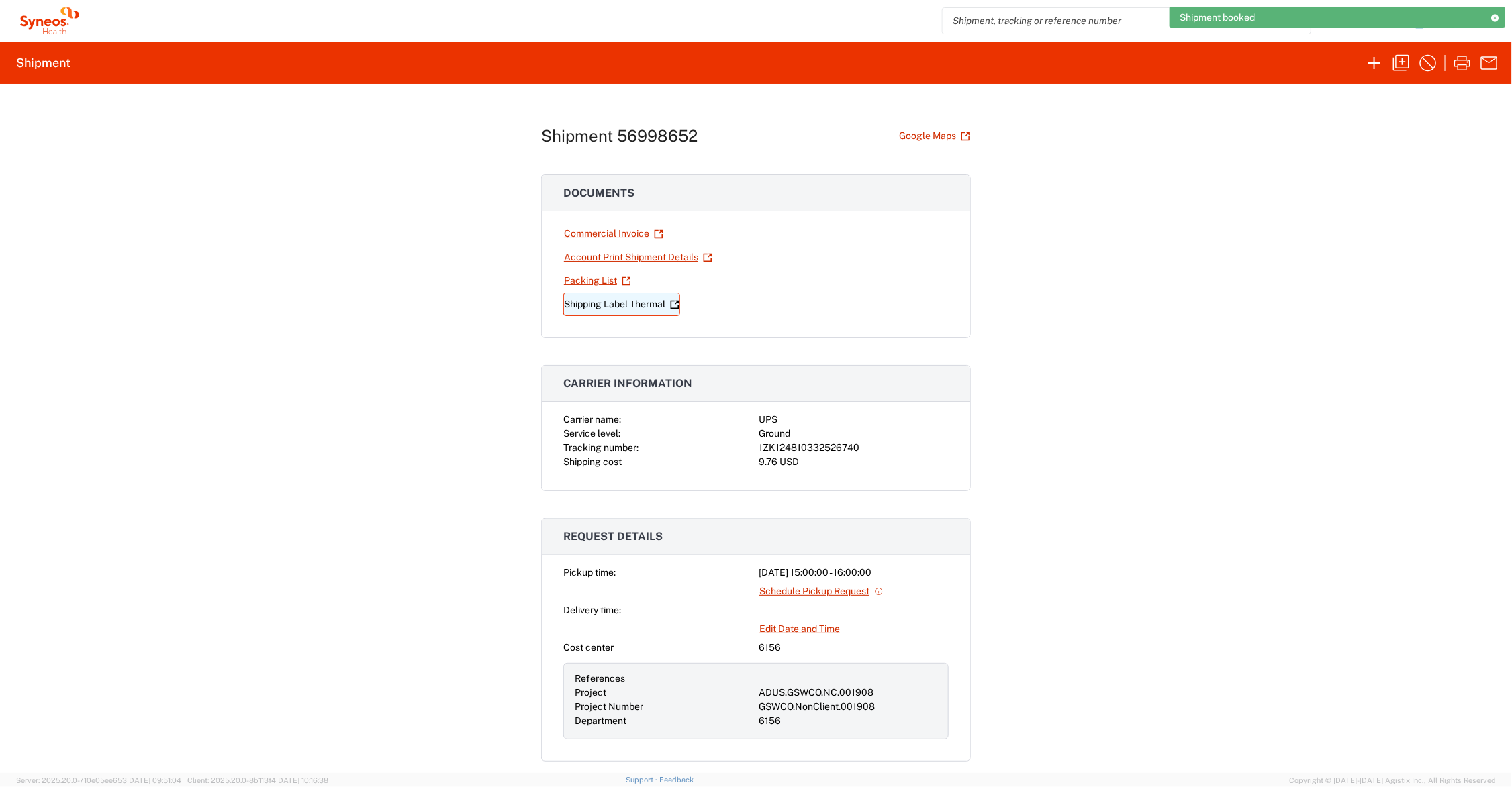
click at [648, 303] on link "Shipping Label Thermal" at bounding box center [622, 304] width 117 height 24
